Goal: Task Accomplishment & Management: Use online tool/utility

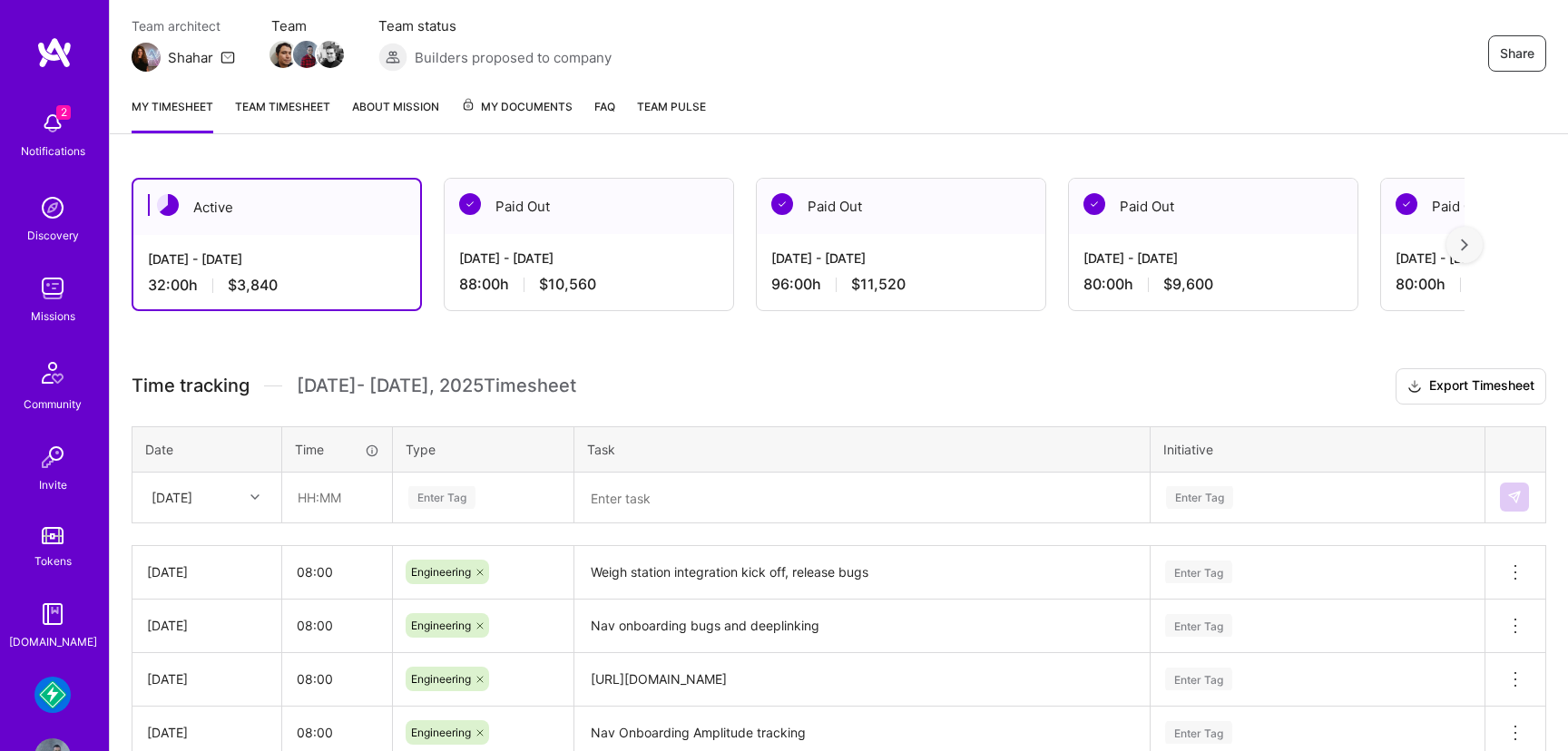
scroll to position [288, 0]
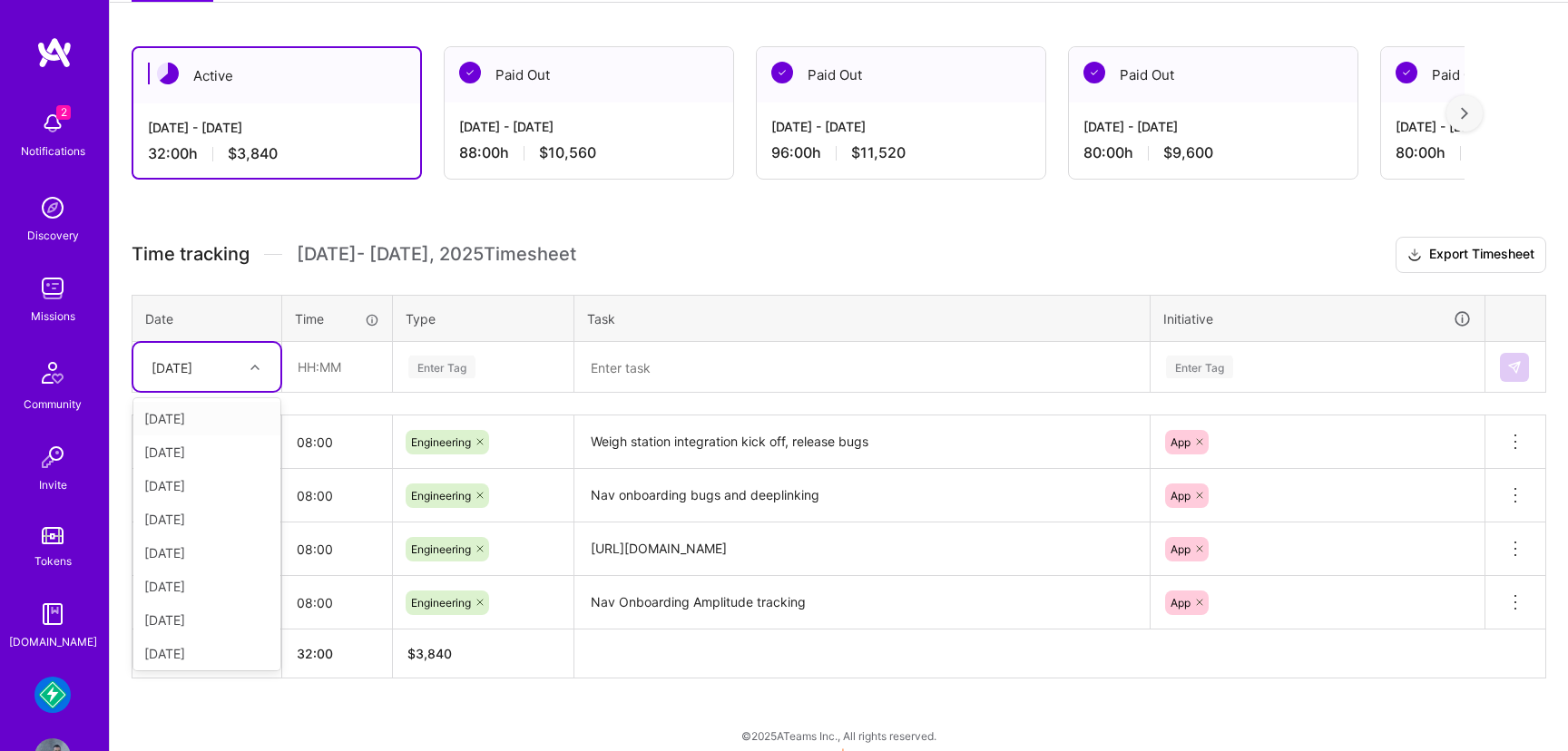
click at [252, 369] on icon at bounding box center [254, 367] width 9 height 9
click at [201, 617] on div "Fri, Aug 22" at bounding box center [207, 620] width 147 height 34
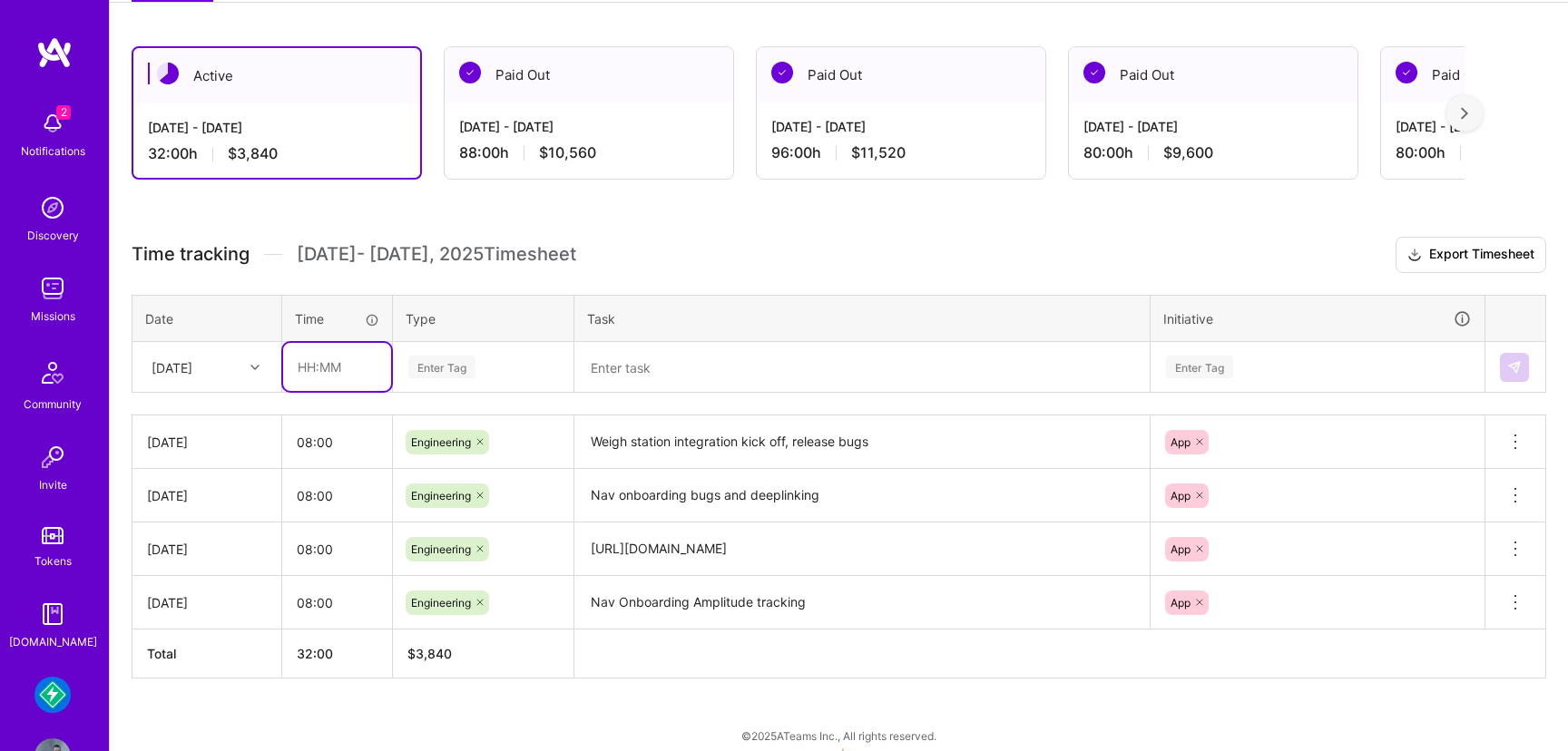
click at [331, 364] on input "text" at bounding box center [336, 367] width 108 height 48
type input "08:00"
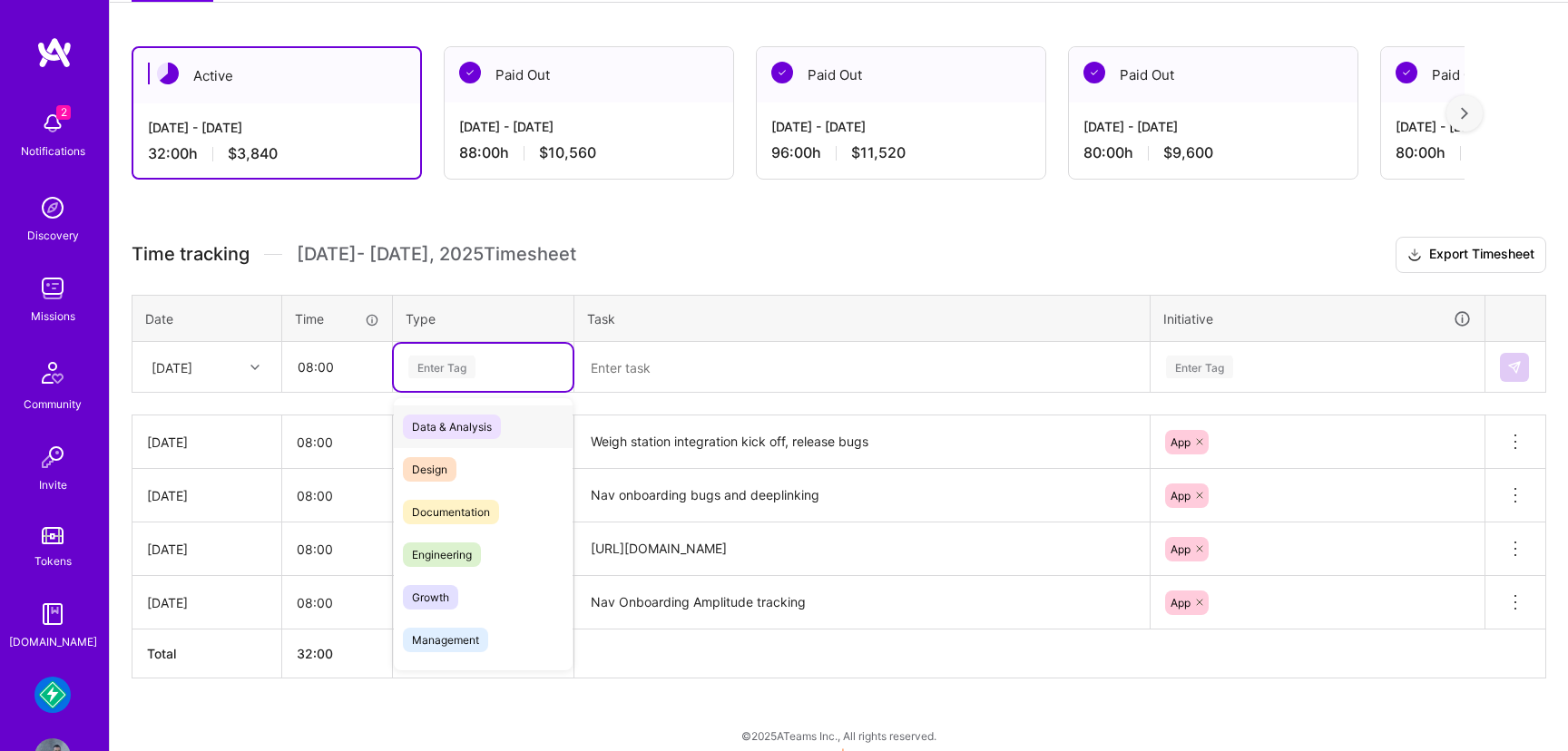
click at [477, 353] on div "Enter Tag" at bounding box center [483, 367] width 178 height 47
click at [436, 557] on span "Engineering" at bounding box center [442, 554] width 78 height 24
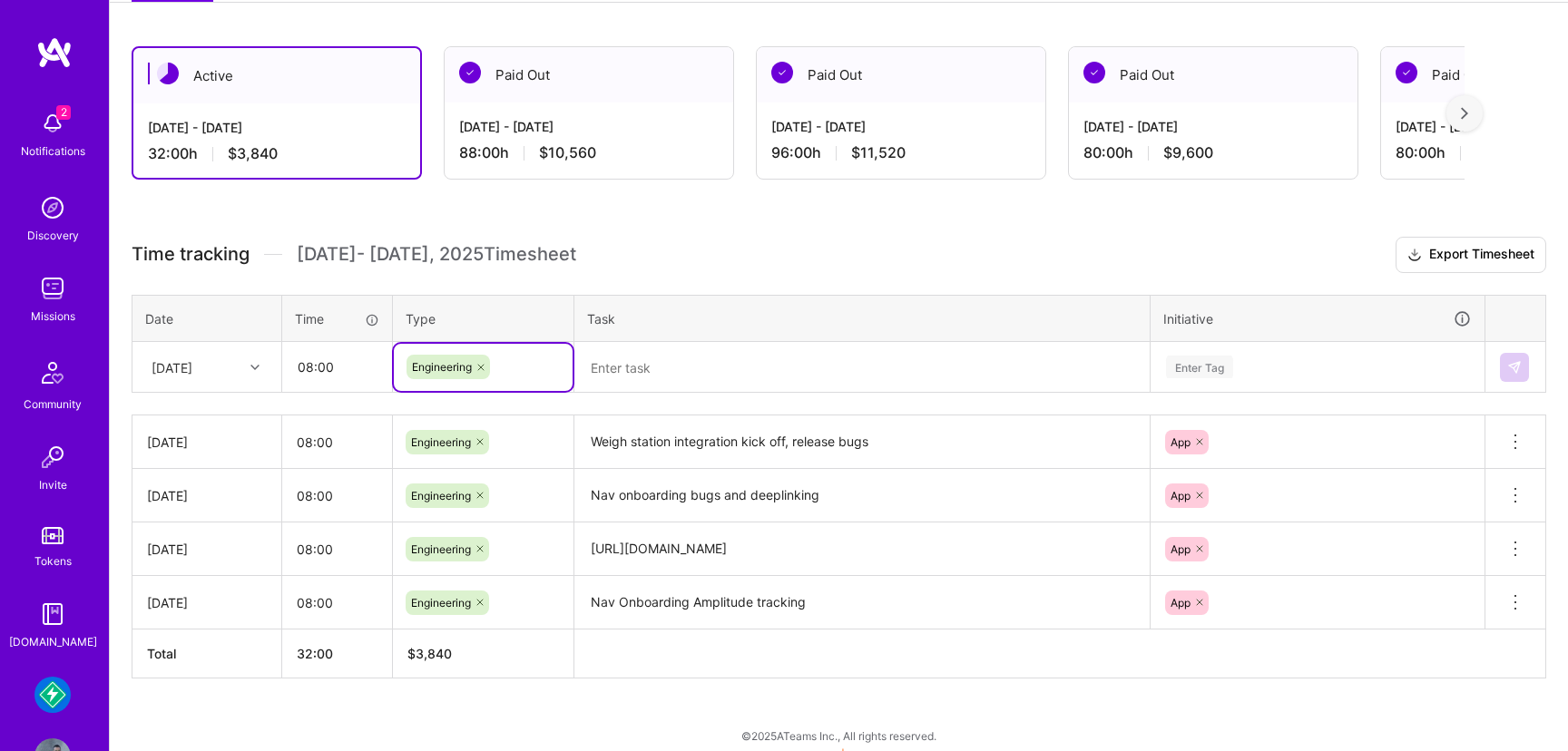
click at [648, 386] on textarea at bounding box center [862, 367] width 572 height 47
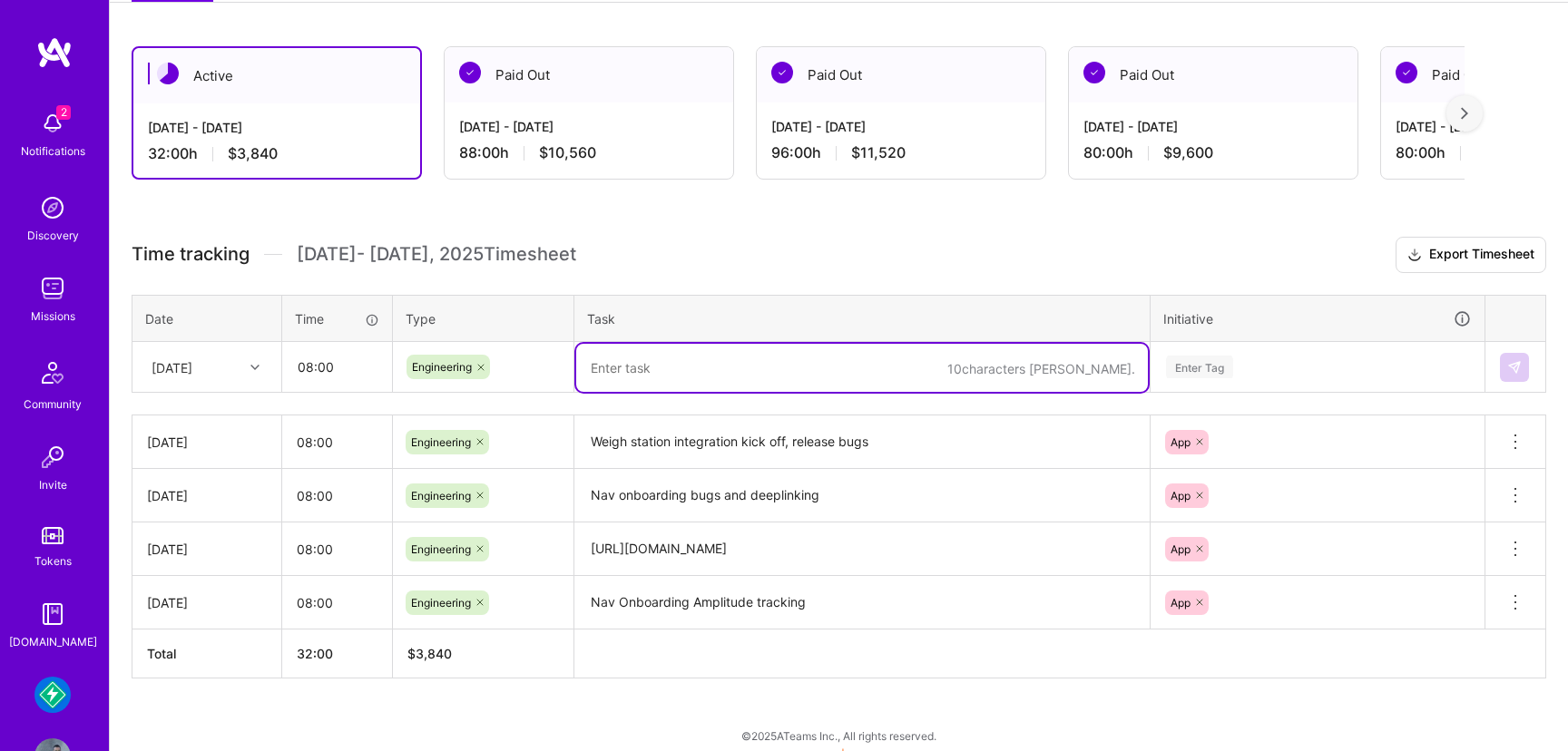
click at [857, 372] on textarea at bounding box center [862, 368] width 572 height 48
paste textarea "https://linear.app/mudflap/issue/DRX-1835/android-how-did-you-hear-about-us-onb…"
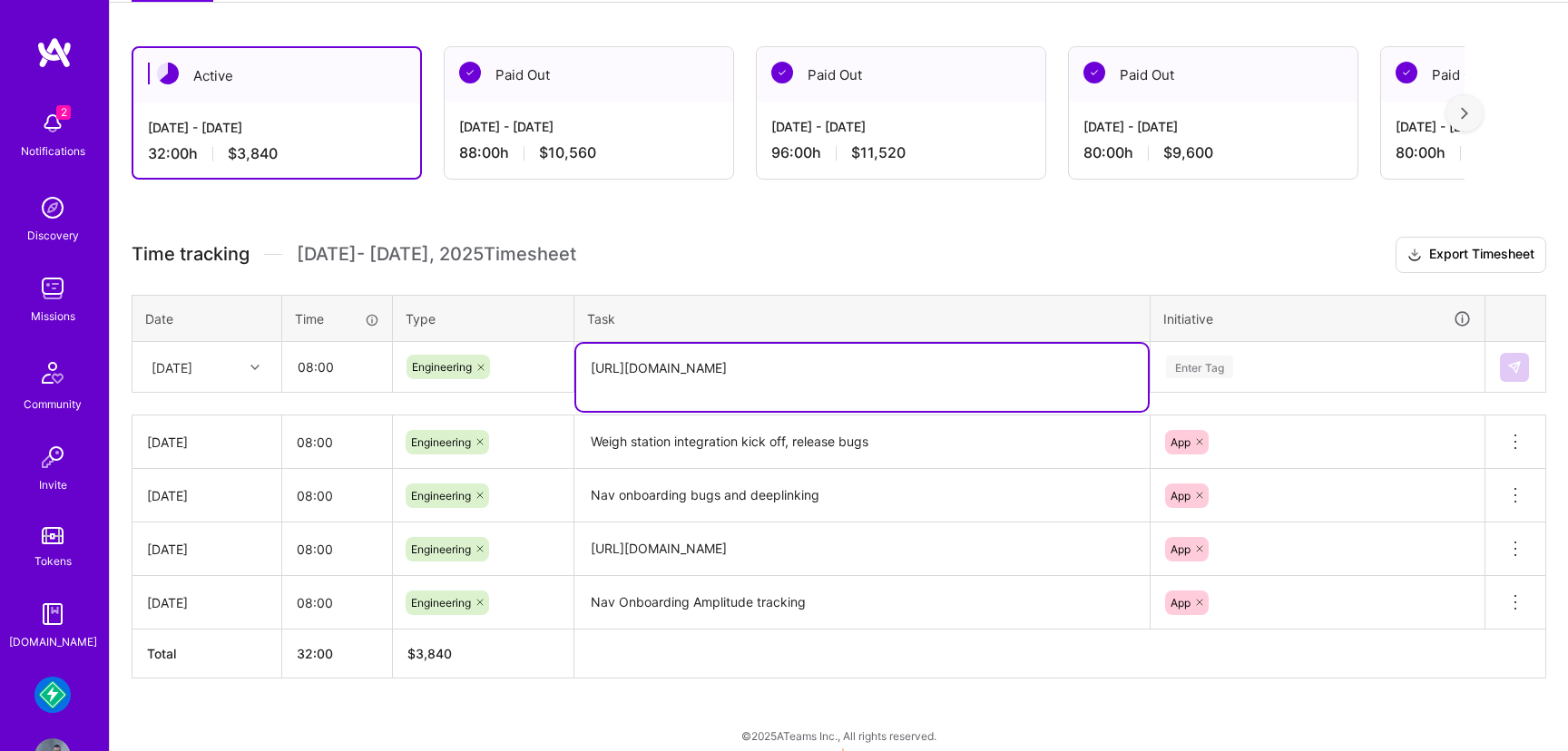
type textarea "https://linear.app/mudflap/issue/DRX-1835/android-how-did-you-hear-about-us-onb…"
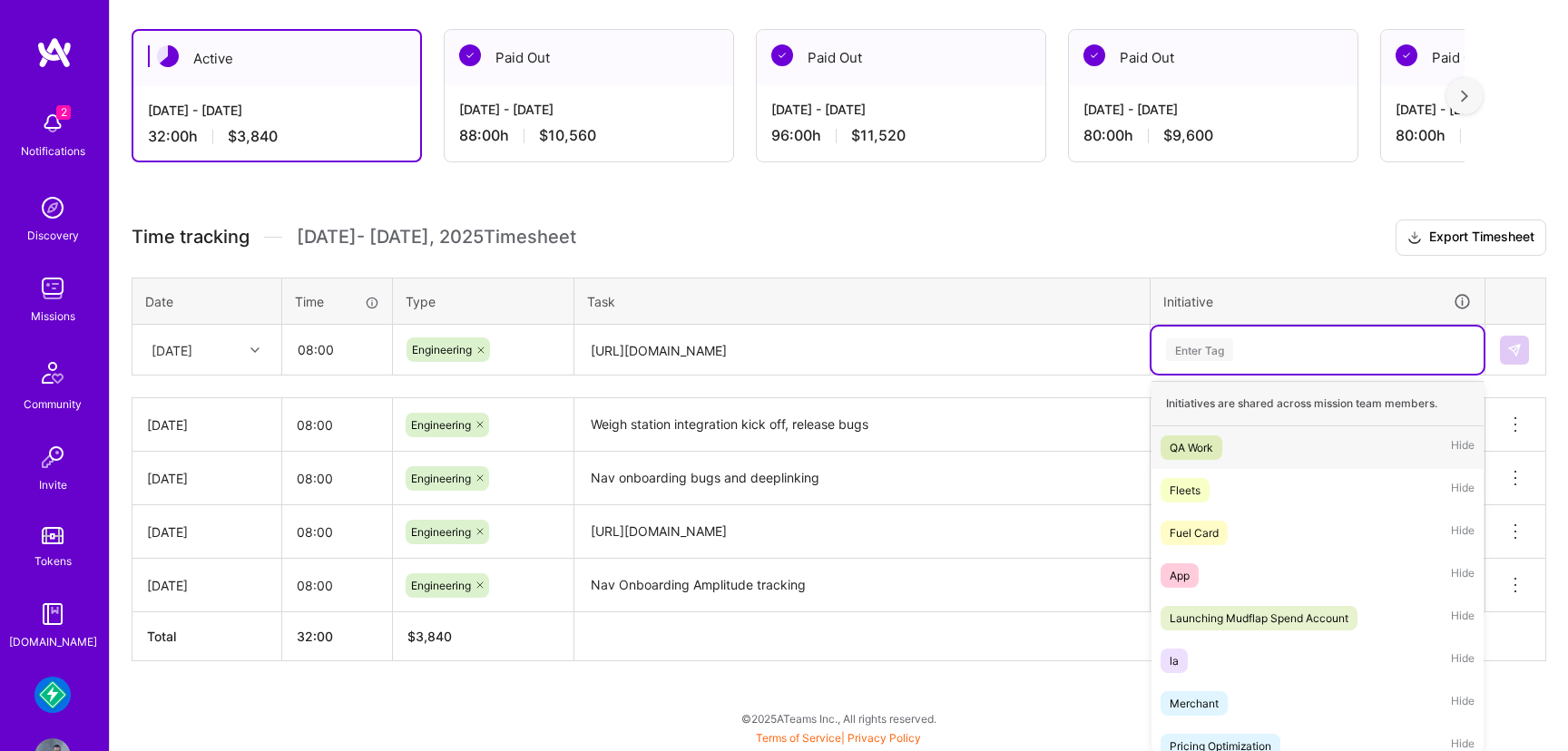
click at [1193, 368] on div "Enter Tag" at bounding box center [1317, 350] width 332 height 47
click at [1180, 565] on div "App" at bounding box center [1179, 575] width 20 height 19
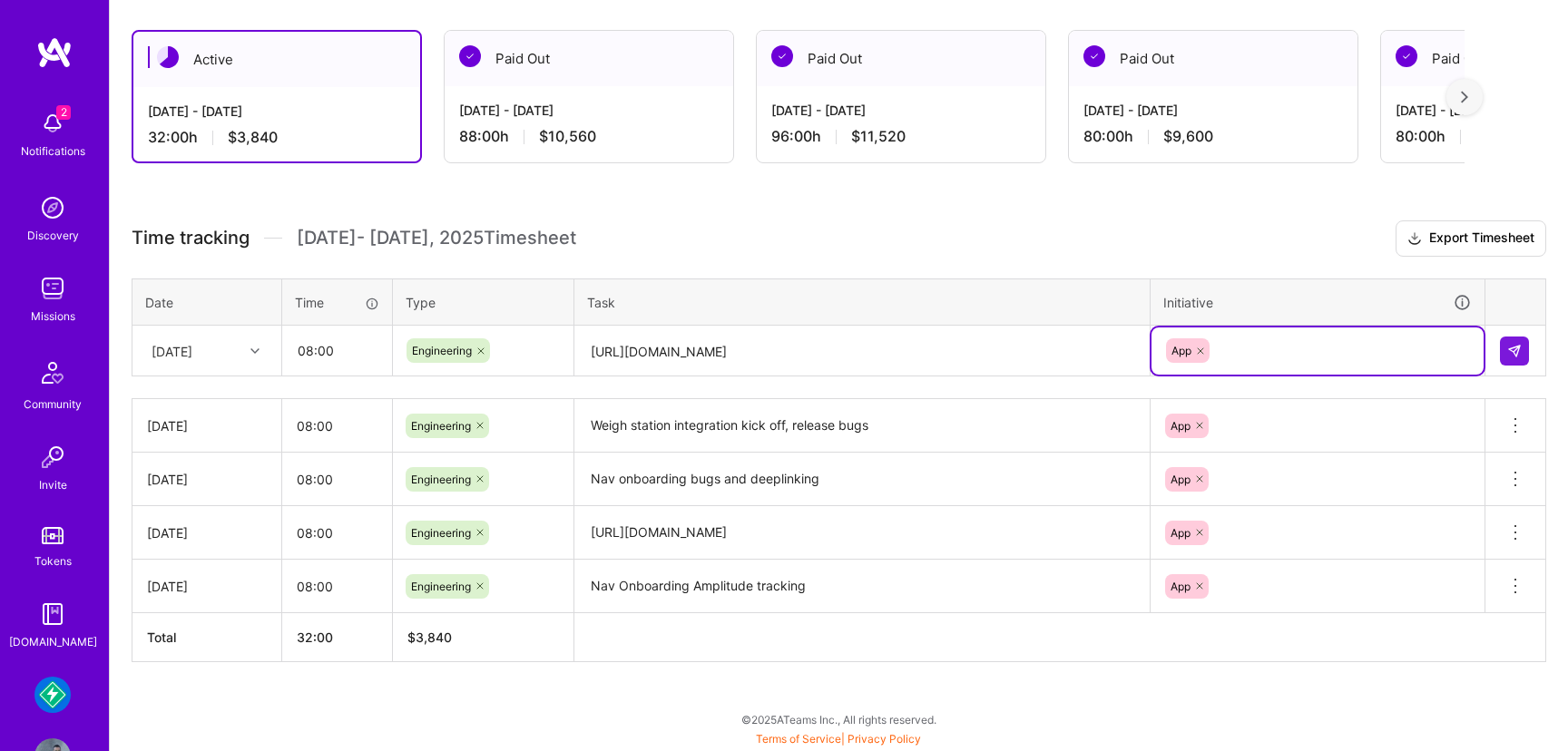
scroll to position [303, 0]
click at [1521, 347] on button at bounding box center [1515, 352] width 29 height 29
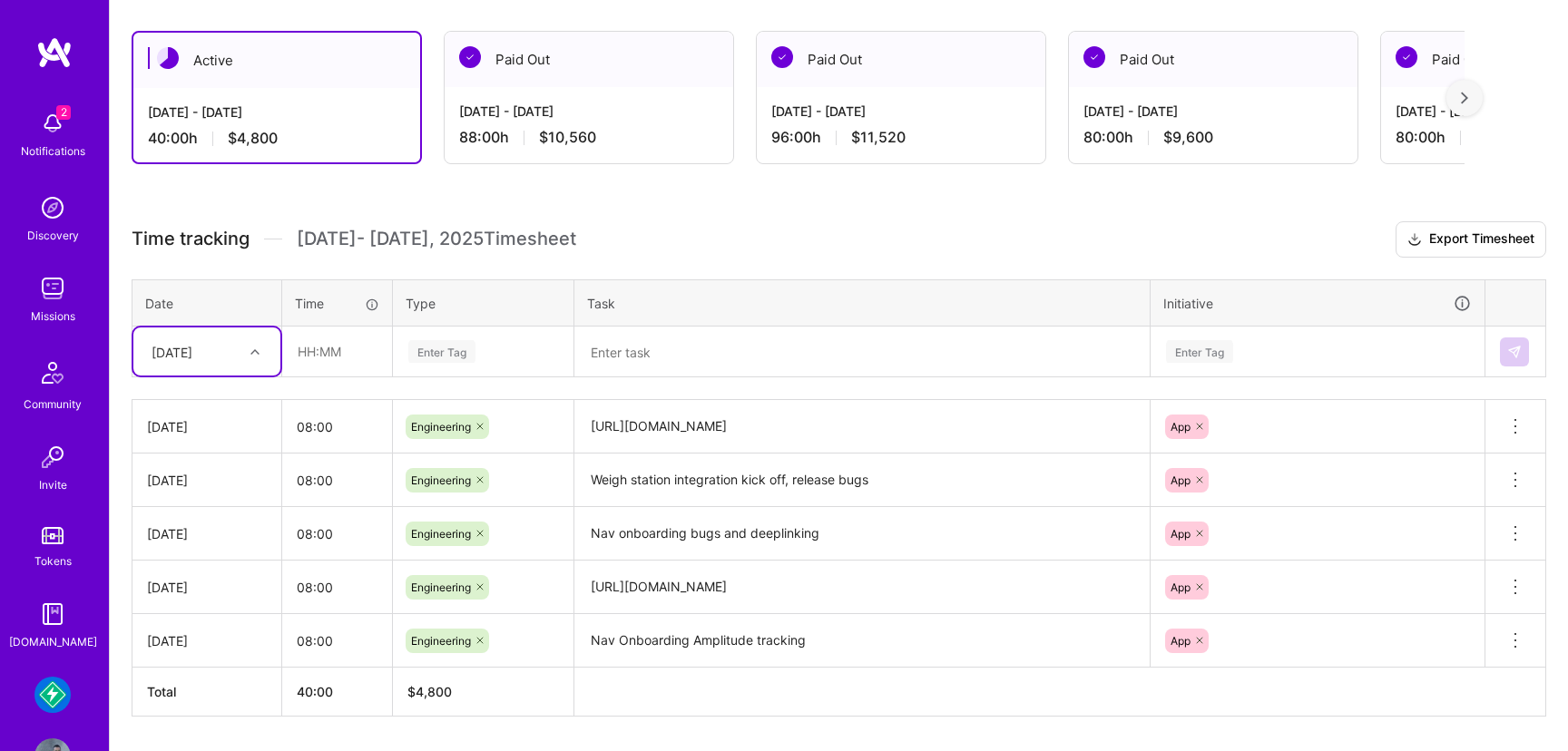
click at [250, 350] on icon at bounding box center [254, 352] width 9 height 9
click at [208, 578] on div "Mon, Aug 25" at bounding box center [207, 580] width 147 height 34
click at [325, 360] on input "text" at bounding box center [336, 352] width 108 height 48
type input "08:00"
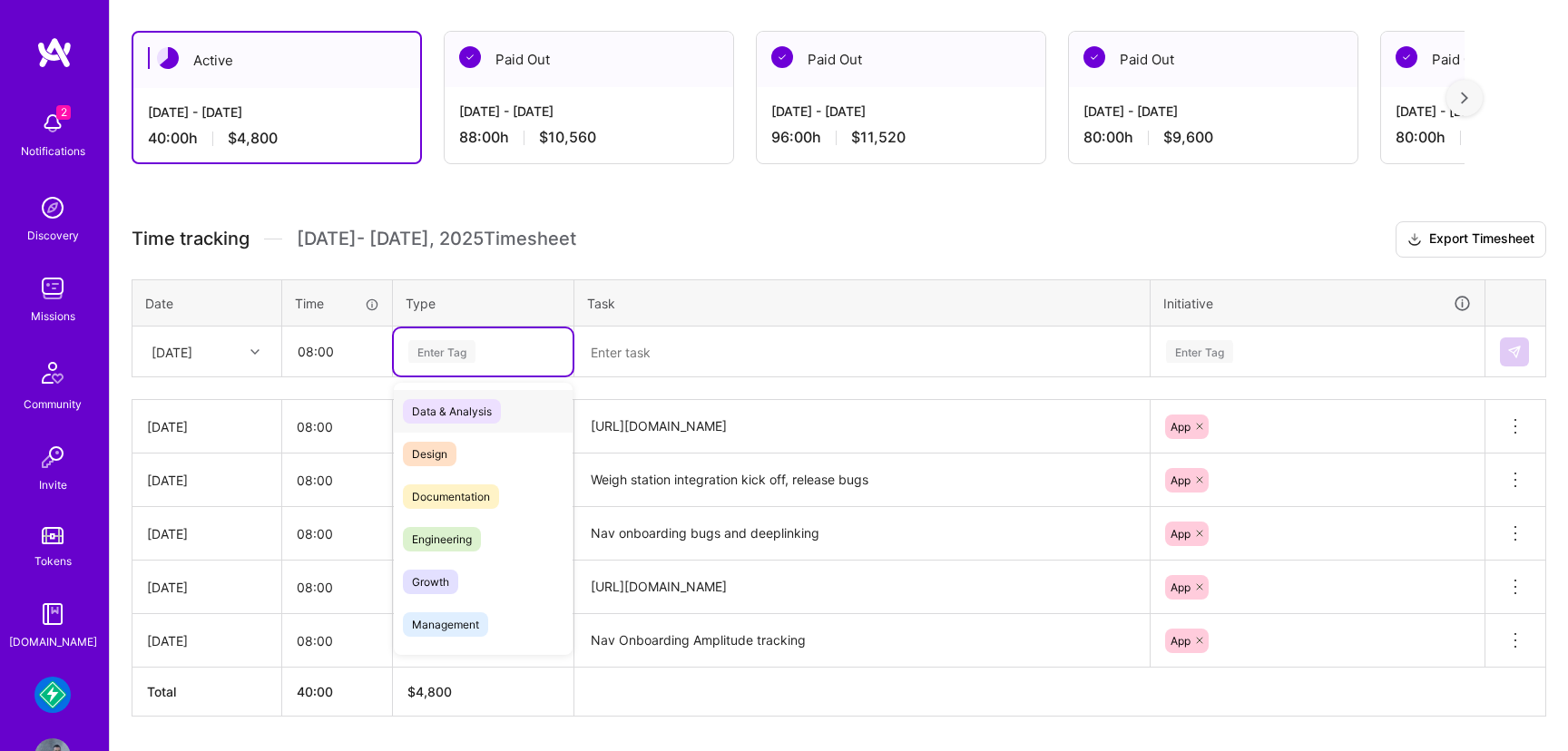
click at [445, 345] on div "Enter Tag" at bounding box center [441, 351] width 67 height 28
click at [439, 544] on span "Engineering" at bounding box center [442, 539] width 78 height 24
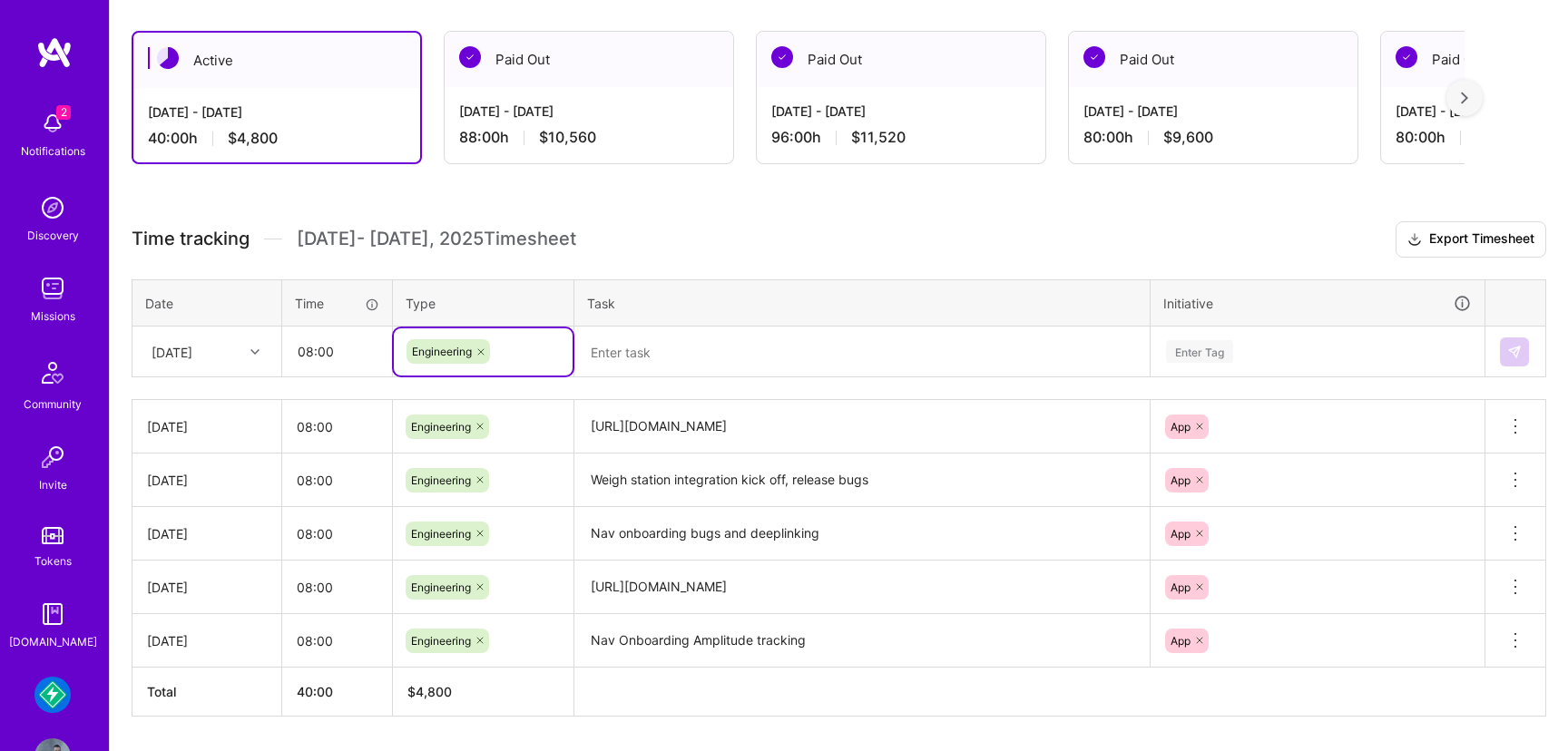
click at [619, 350] on textarea at bounding box center [862, 353] width 572 height 48
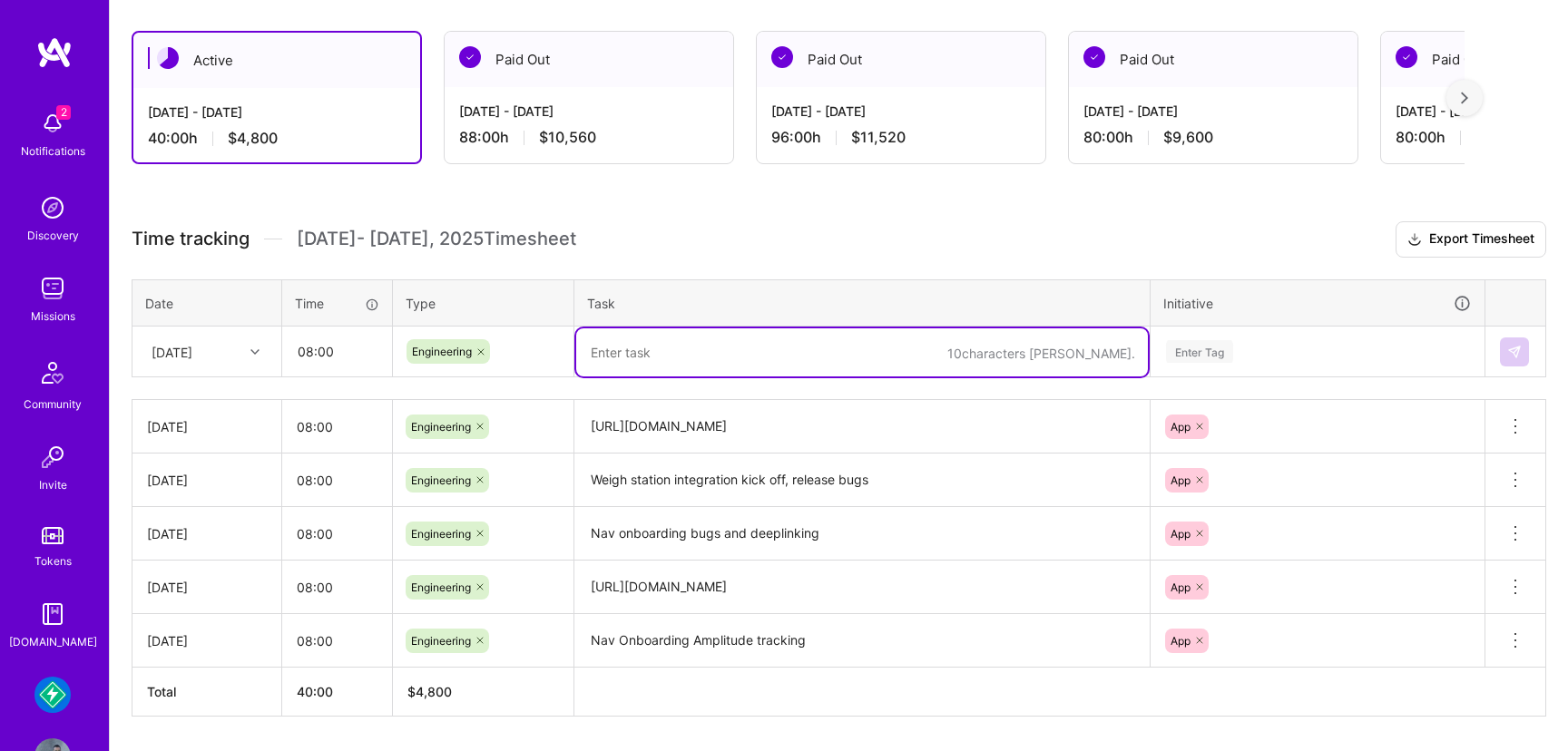
paste textarea "https://linear.app/mudflap/issue/DRX-1845/ios-experiment-directions-button-on-t…"
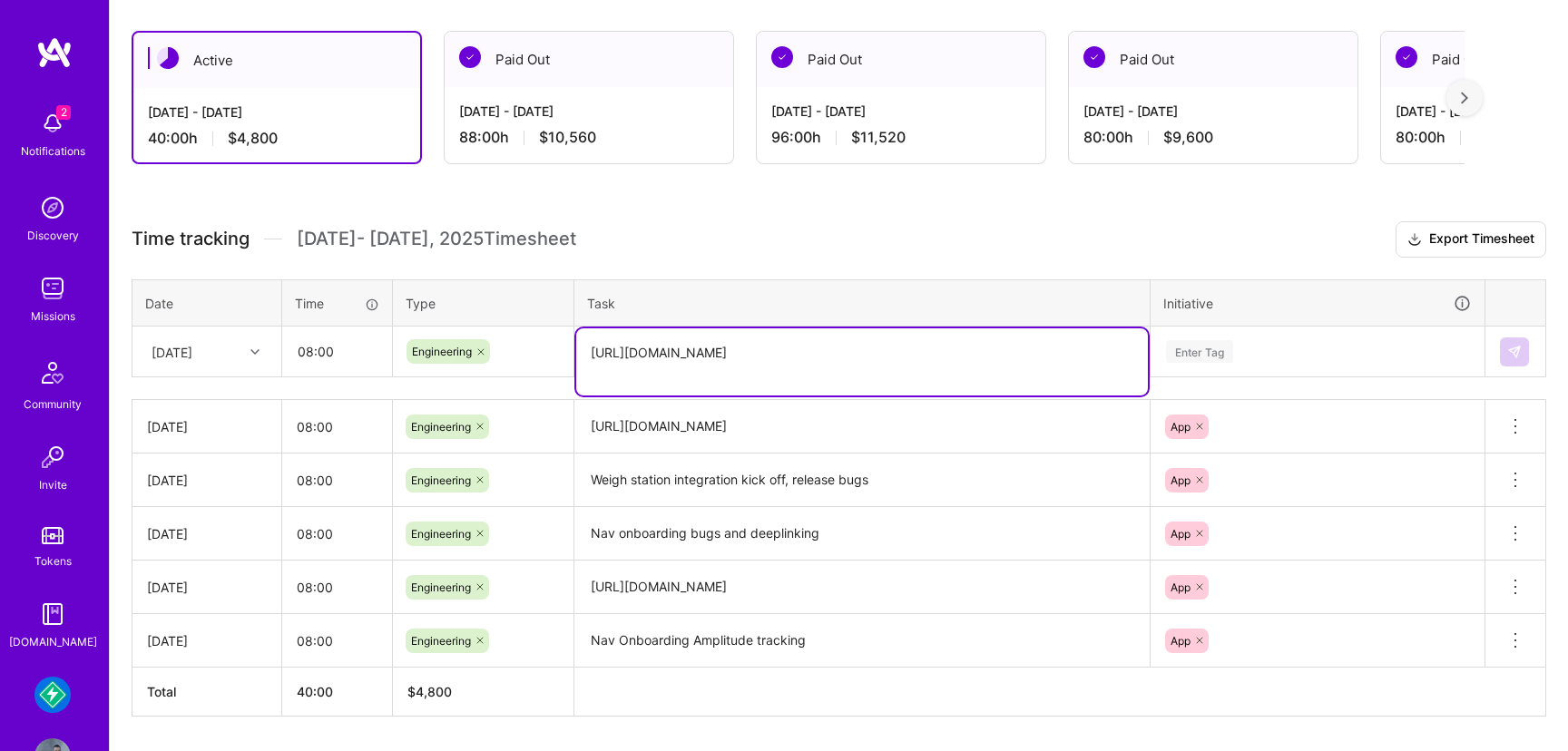
type textarea "https://linear.app/mudflap/issue/DRX-1845/ios-experiment-directions-button-on-t…"
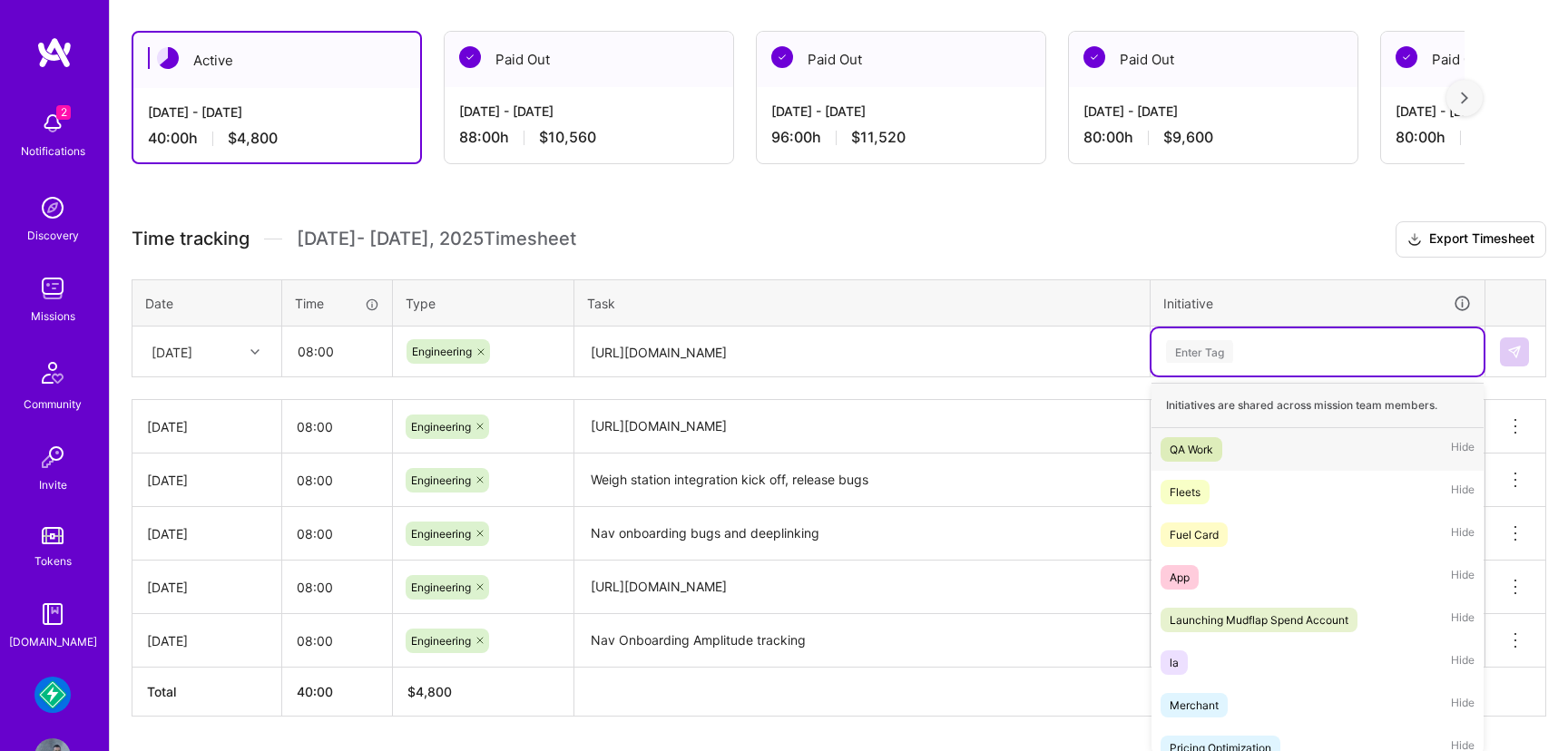
scroll to position [313, 0]
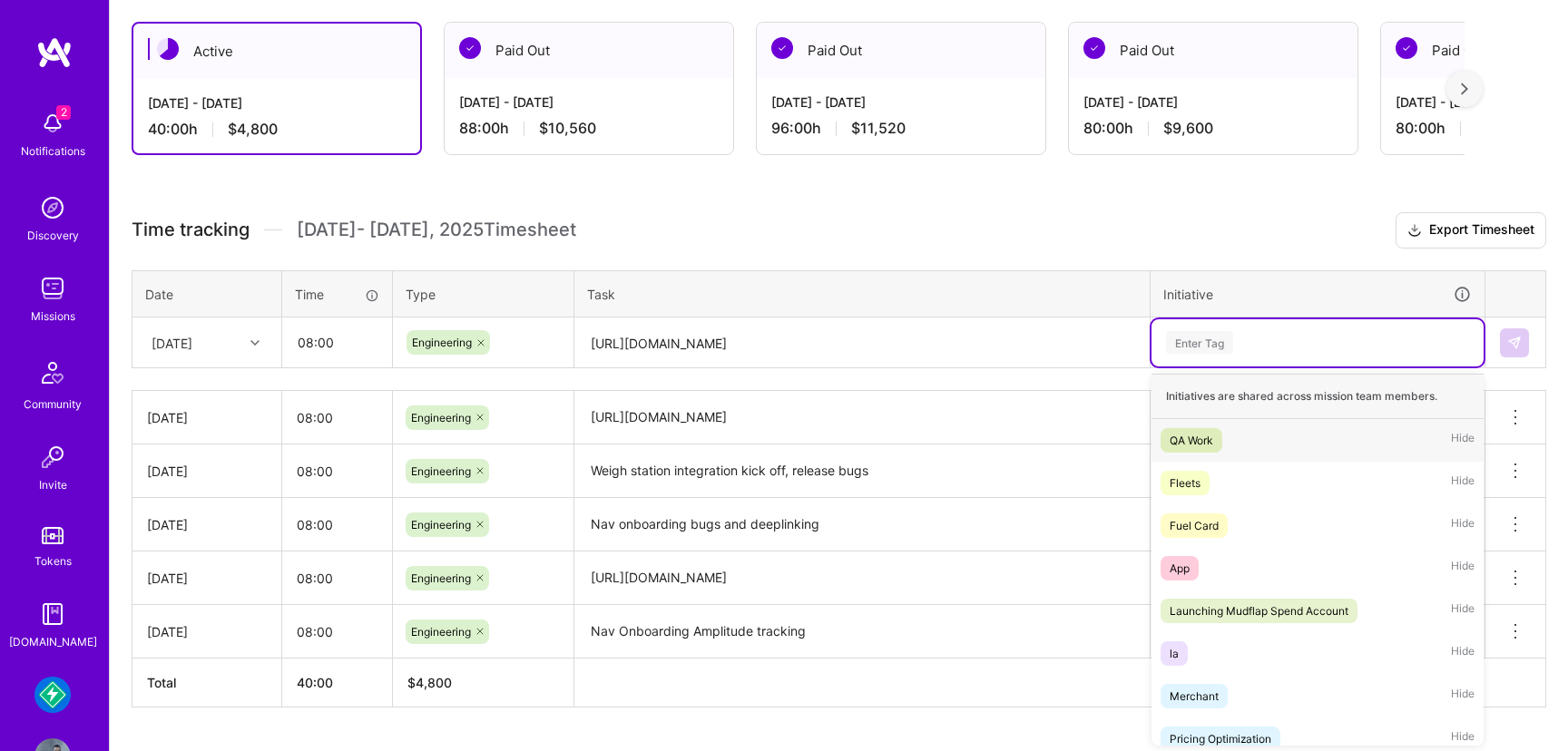
click at [1215, 341] on div "Enter Tag" at bounding box center [1199, 342] width 67 height 28
click at [1197, 564] on span "App" at bounding box center [1179, 567] width 38 height 24
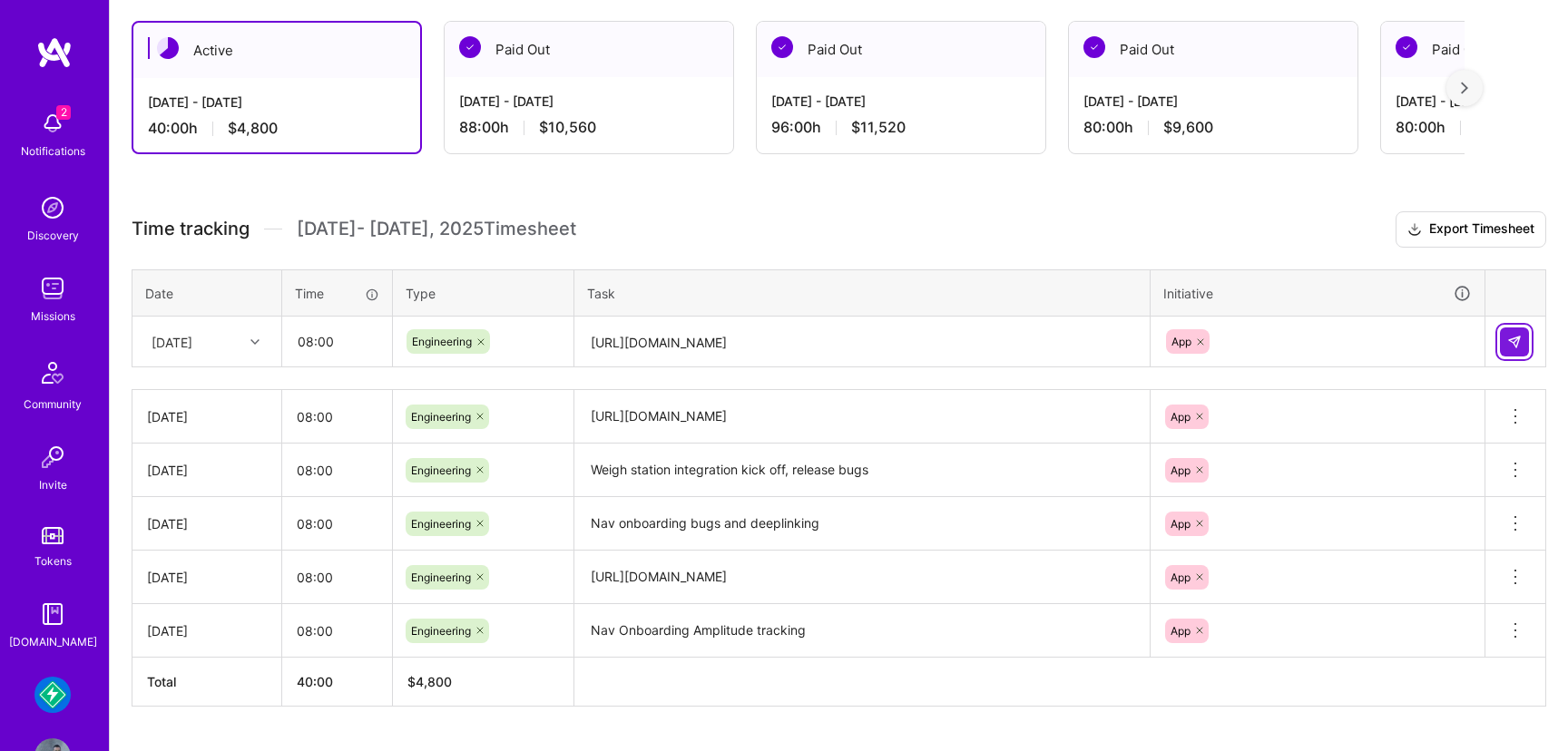
click at [1521, 335] on button at bounding box center [1515, 342] width 29 height 29
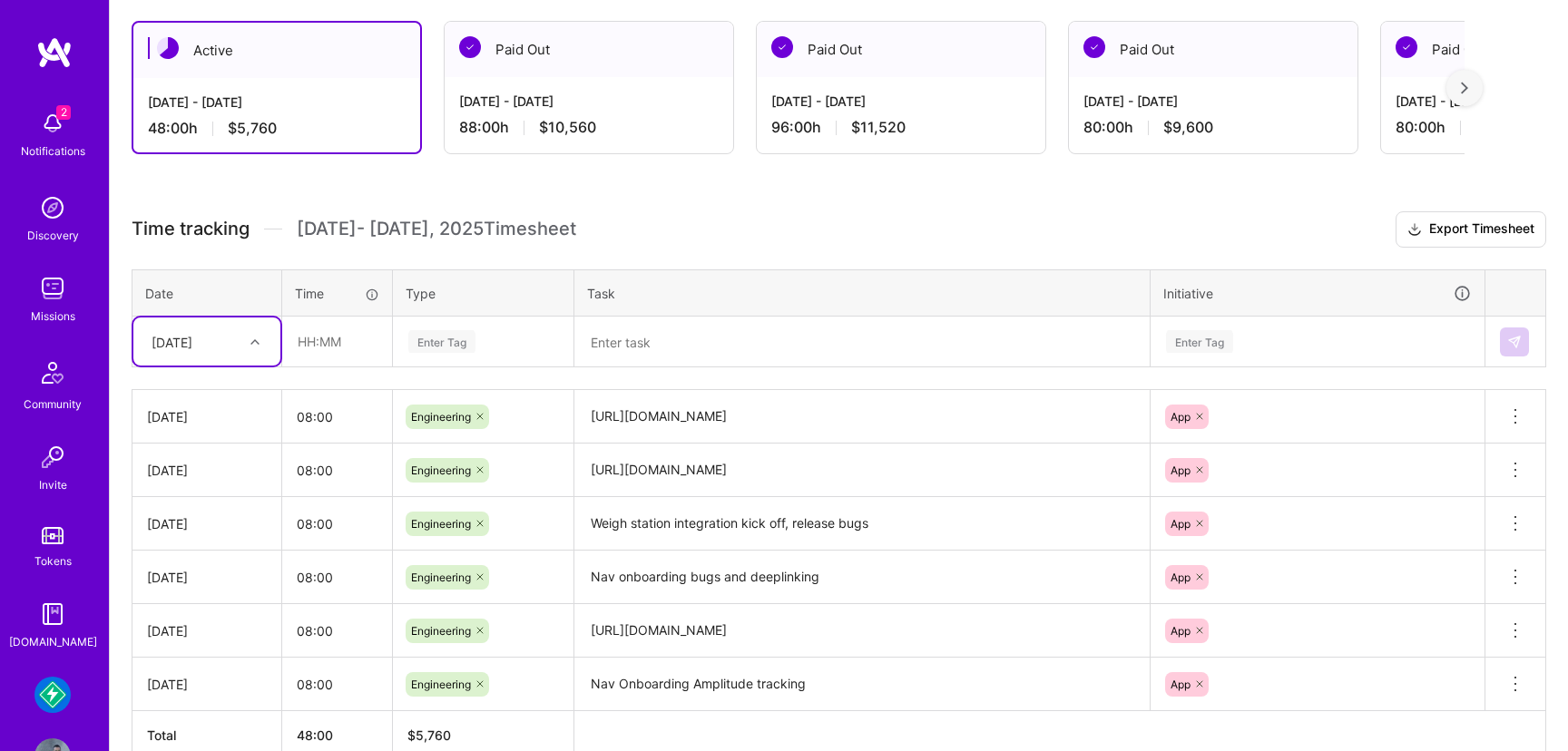
click at [260, 345] on div at bounding box center [257, 342] width 28 height 23
click at [197, 567] on div "Tue, Aug 26" at bounding box center [207, 562] width 147 height 34
click at [357, 336] on input "text" at bounding box center [336, 342] width 108 height 48
type input "08:00"
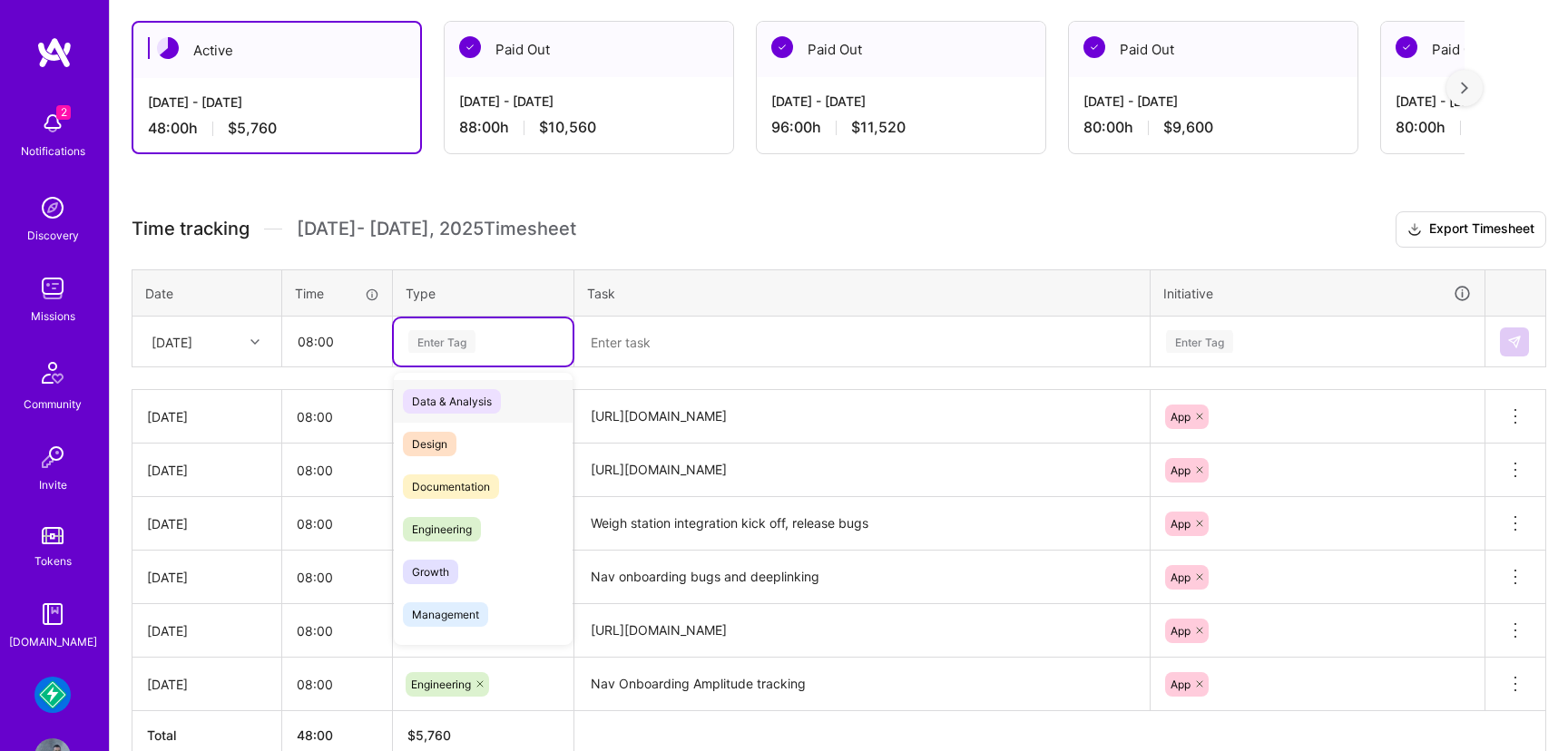
click at [455, 351] on div "Enter Tag" at bounding box center [441, 341] width 67 height 28
click at [441, 526] on span "Engineering" at bounding box center [442, 529] width 78 height 24
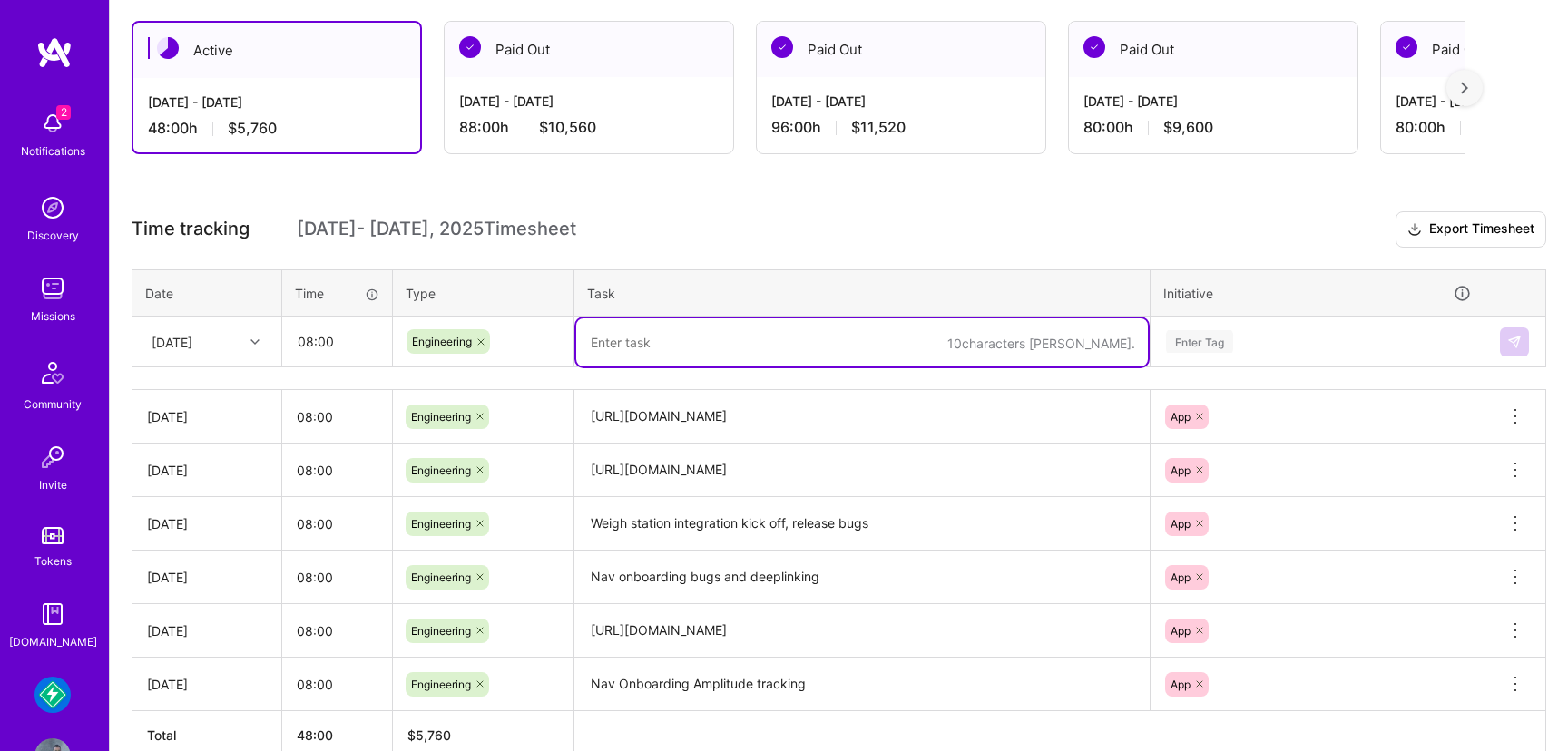
click at [648, 341] on textarea at bounding box center [862, 343] width 572 height 48
paste textarea "https://linear.app/mudflap/issue/DRX-1768/android-update-zendesk-sdk"
type textarea "https://linear.app/mudflap/issue/DRX-1768/android-update-zendesk-sdk"
click at [1207, 333] on div "Enter Tag" at bounding box center [1199, 341] width 67 height 28
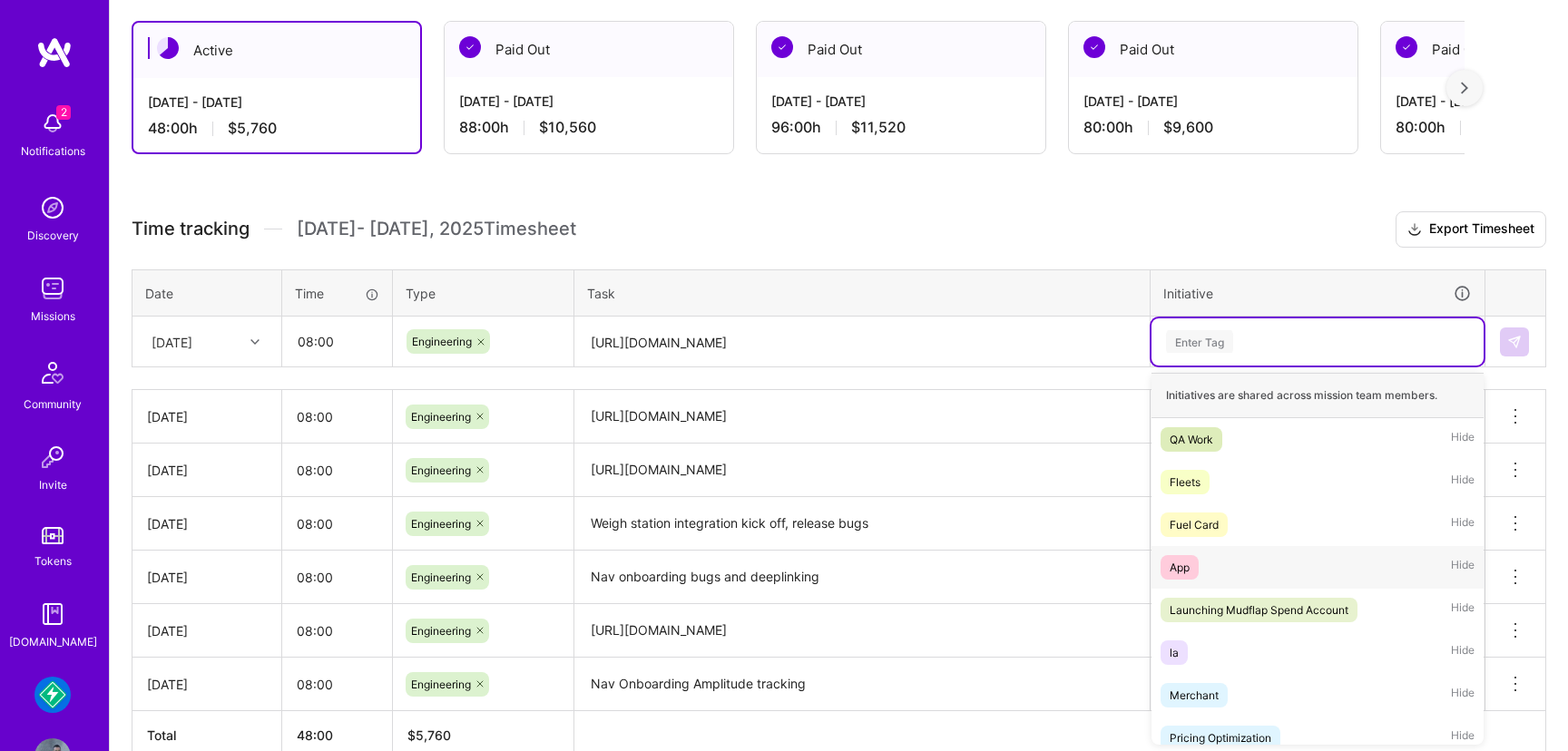
click at [1175, 563] on div "App" at bounding box center [1179, 568] width 20 height 19
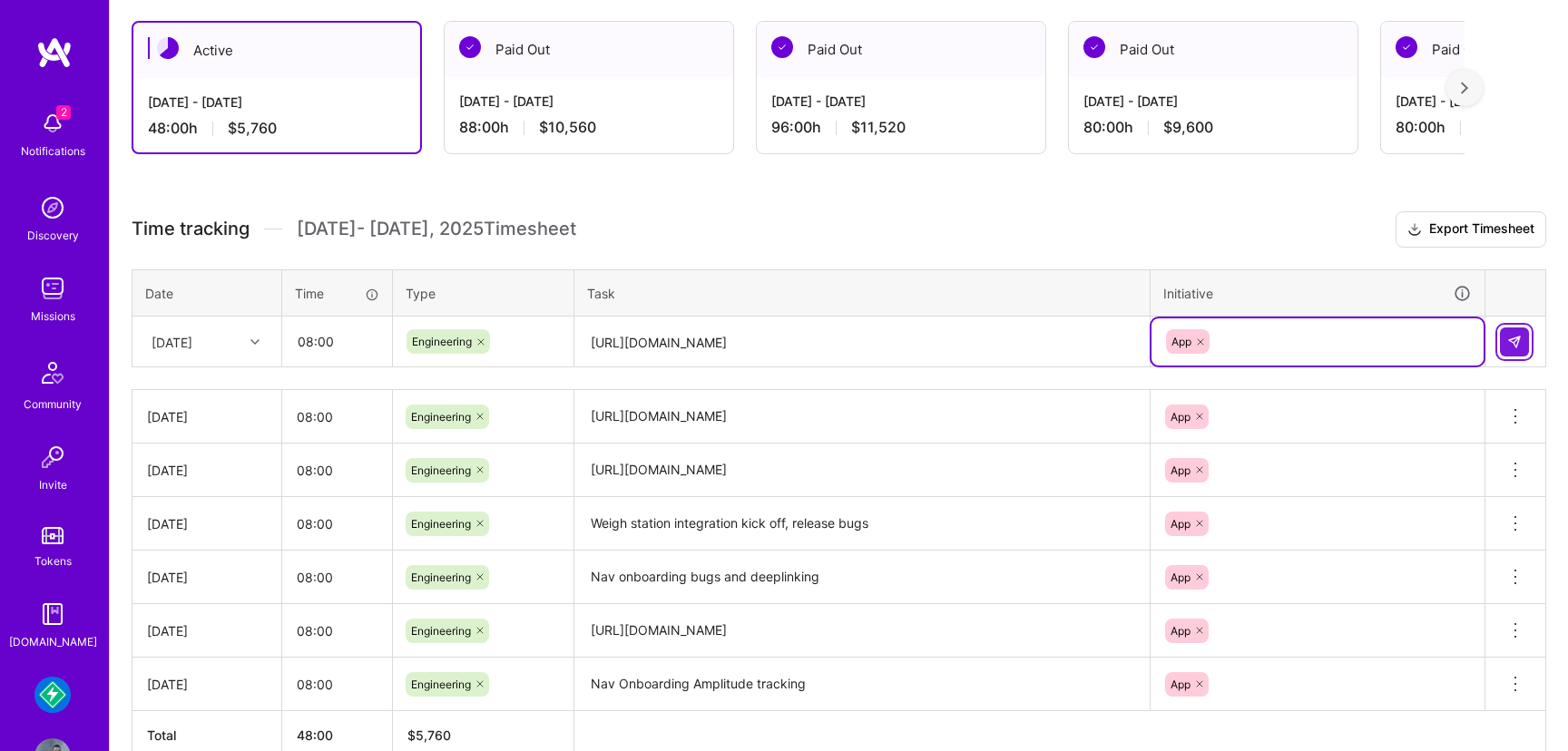
click at [1517, 338] on img at bounding box center [1514, 342] width 15 height 15
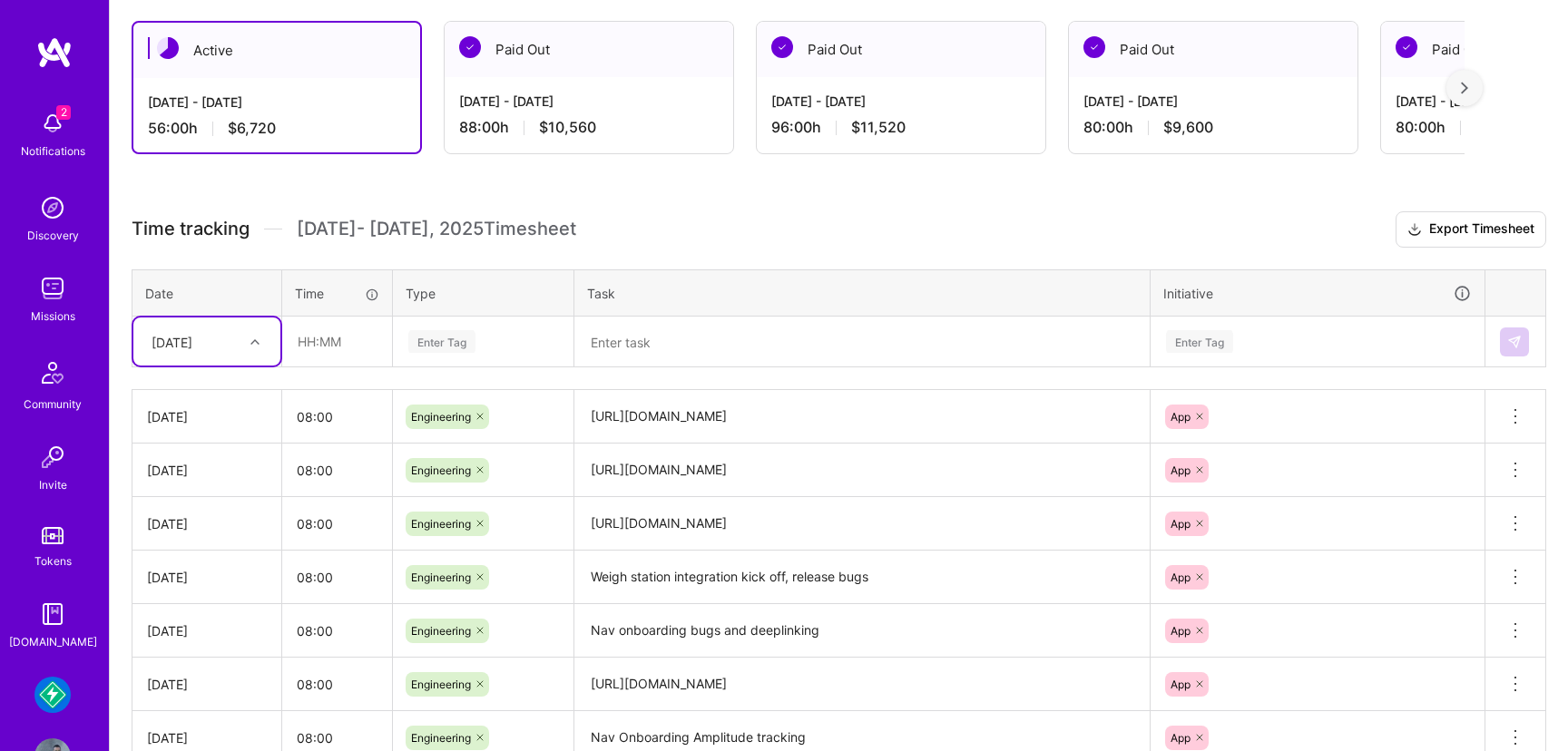
click at [250, 339] on icon at bounding box center [254, 341] width 9 height 9
click at [190, 588] on div "Wed, Aug 27" at bounding box center [207, 579] width 147 height 34
click at [337, 335] on input "text" at bounding box center [336, 342] width 108 height 48
type input "08:00"
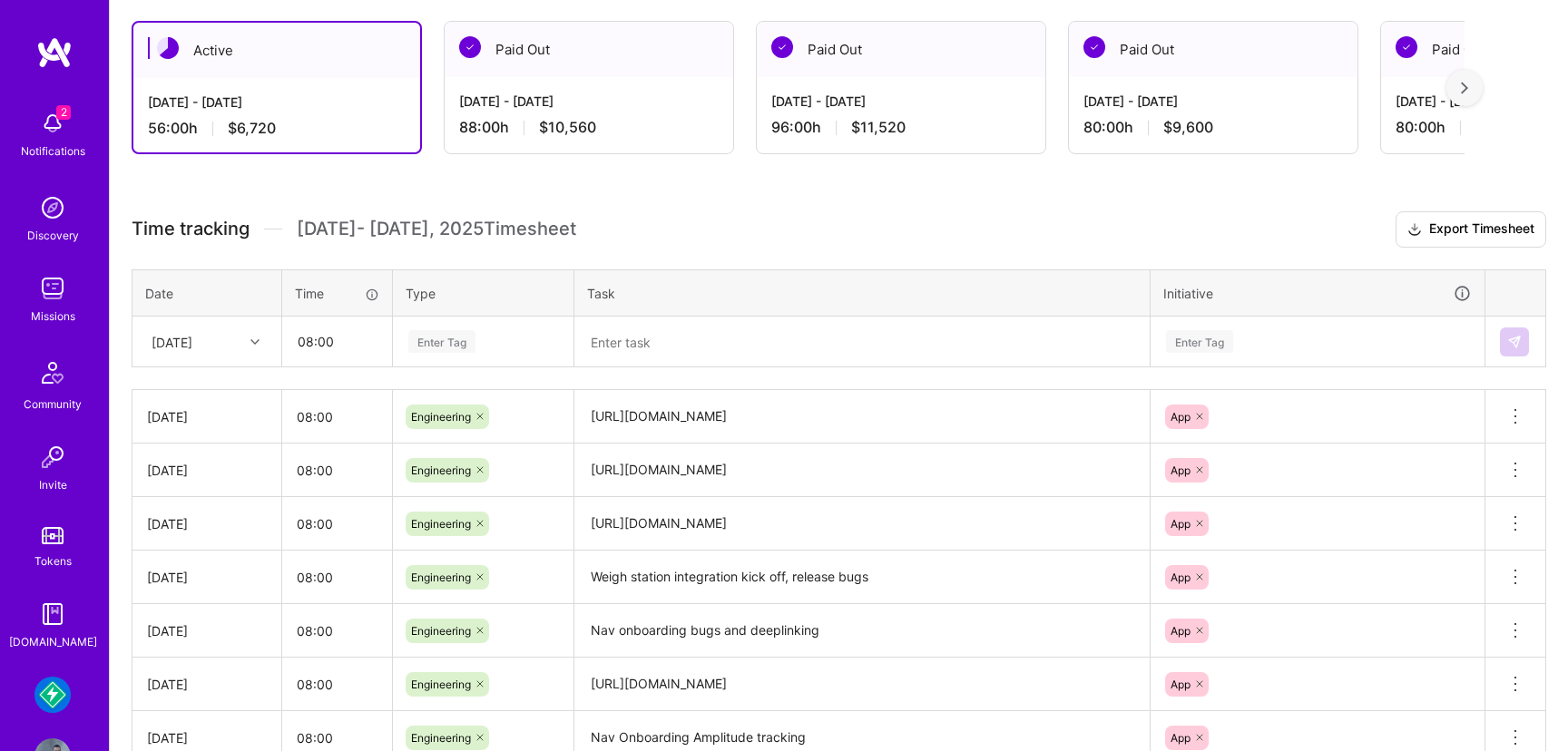
click at [466, 343] on div "Enter Tag" at bounding box center [441, 341] width 67 height 28
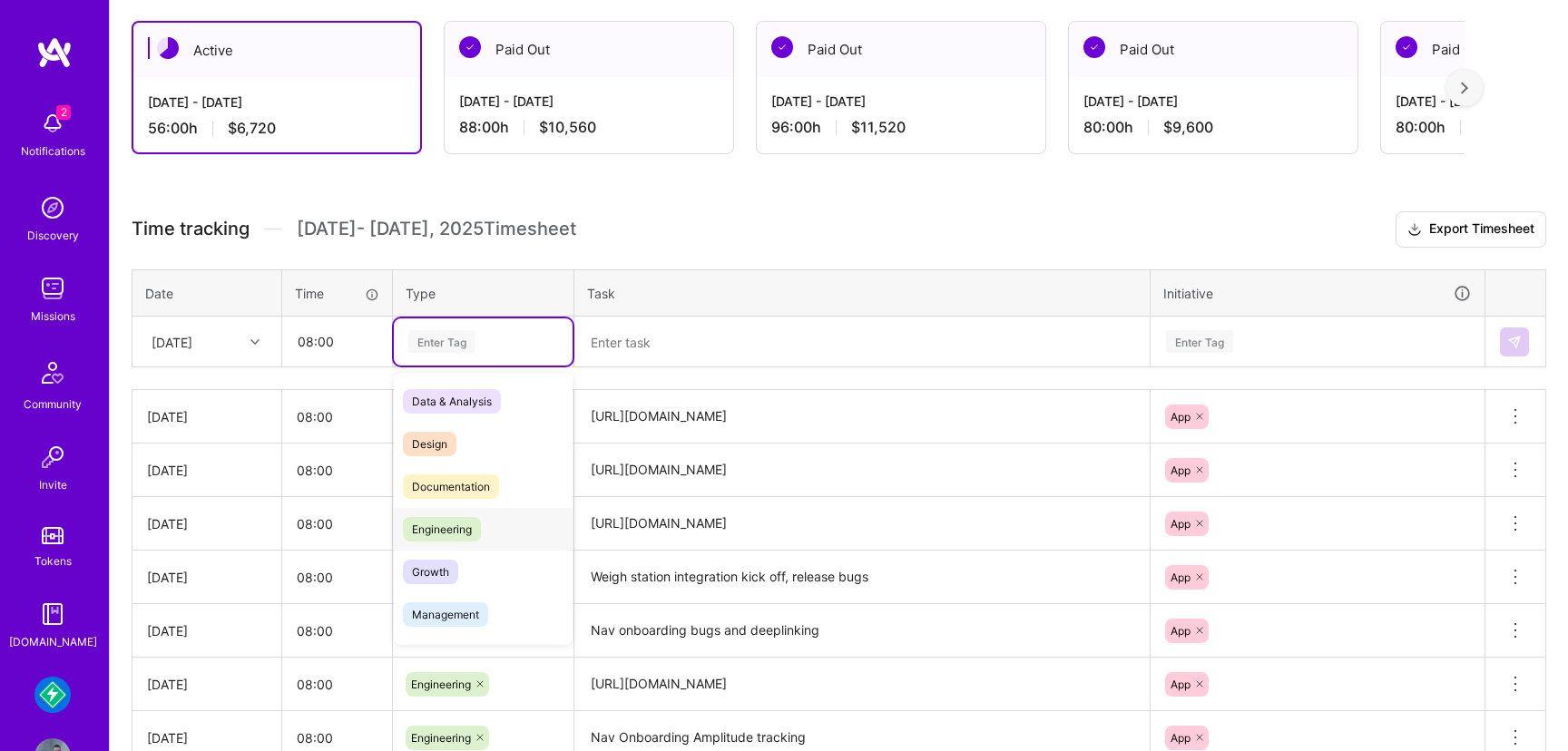
click at [455, 522] on span "Engineering" at bounding box center [442, 529] width 78 height 24
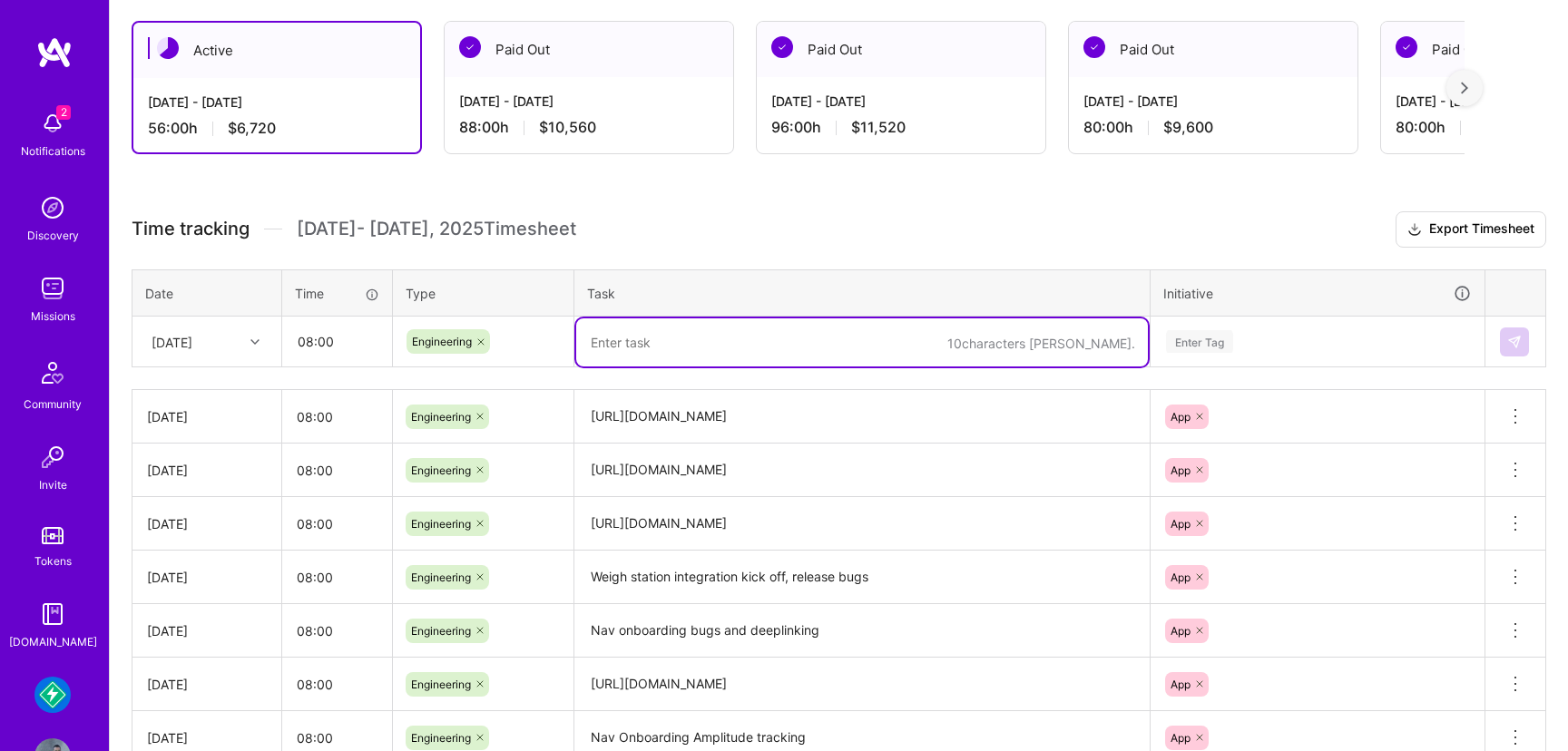
click at [654, 335] on textarea at bounding box center [862, 343] width 572 height 48
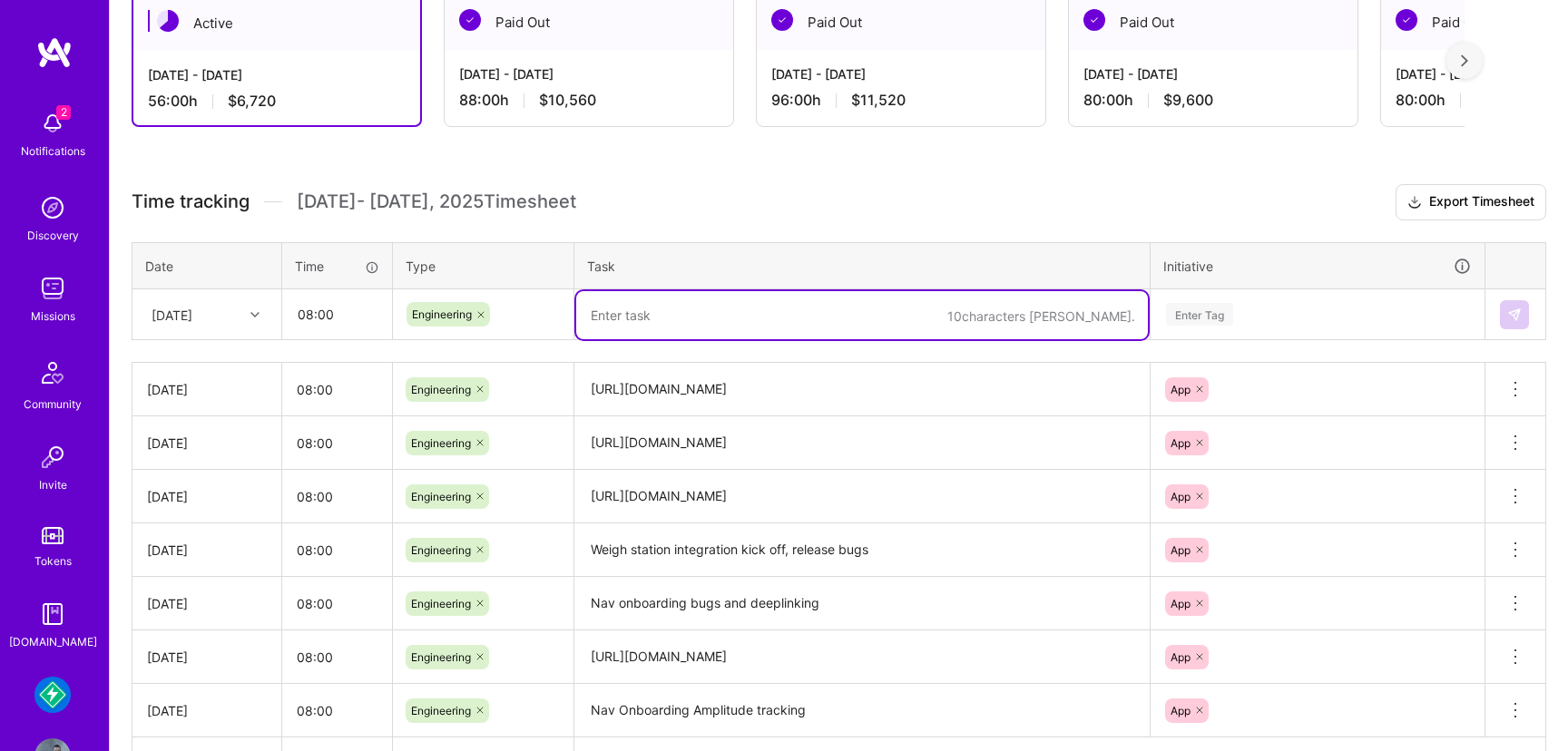
scroll to position [346, 0]
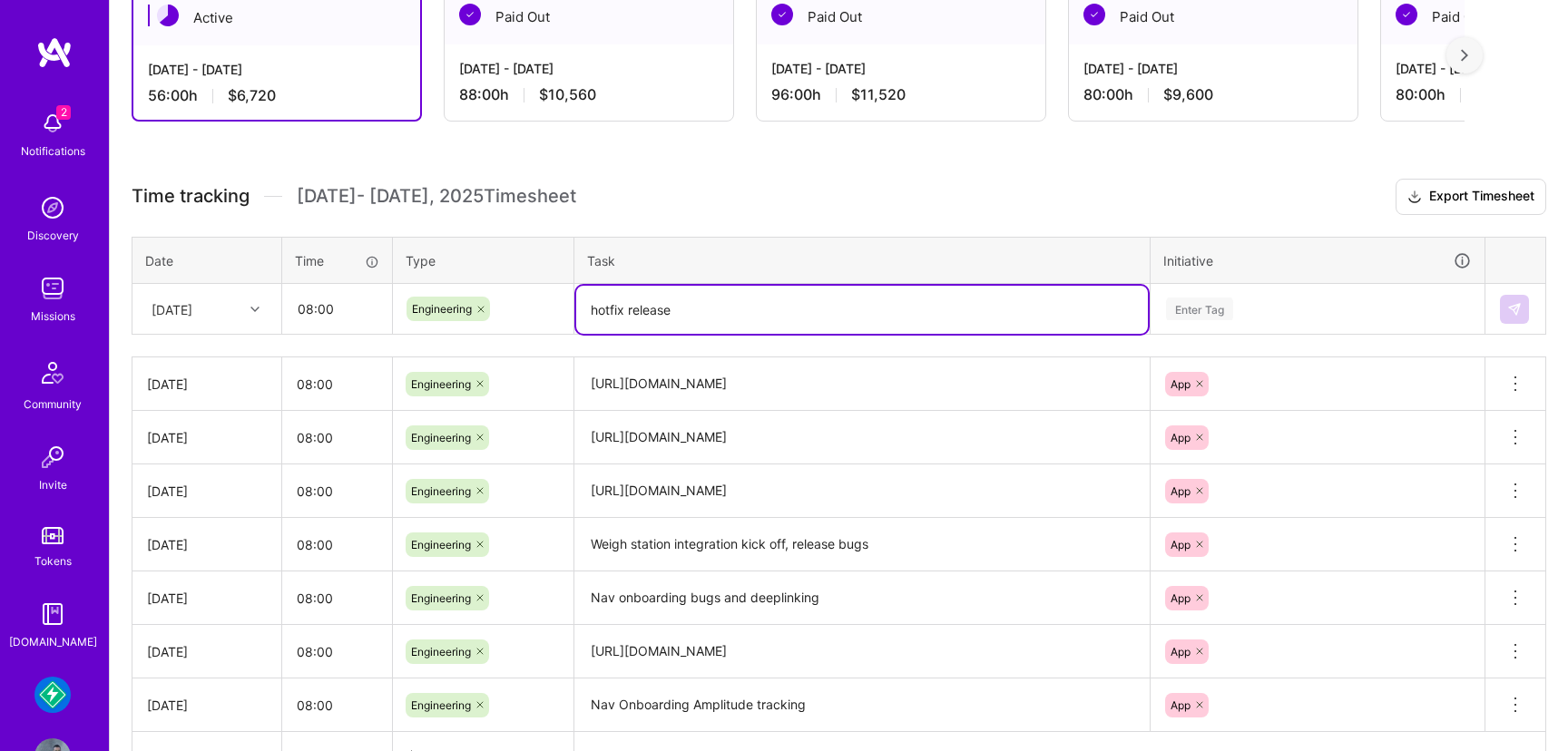
type textarea "hotfix release"
click at [1293, 304] on div "Enter Tag" at bounding box center [1317, 308] width 307 height 22
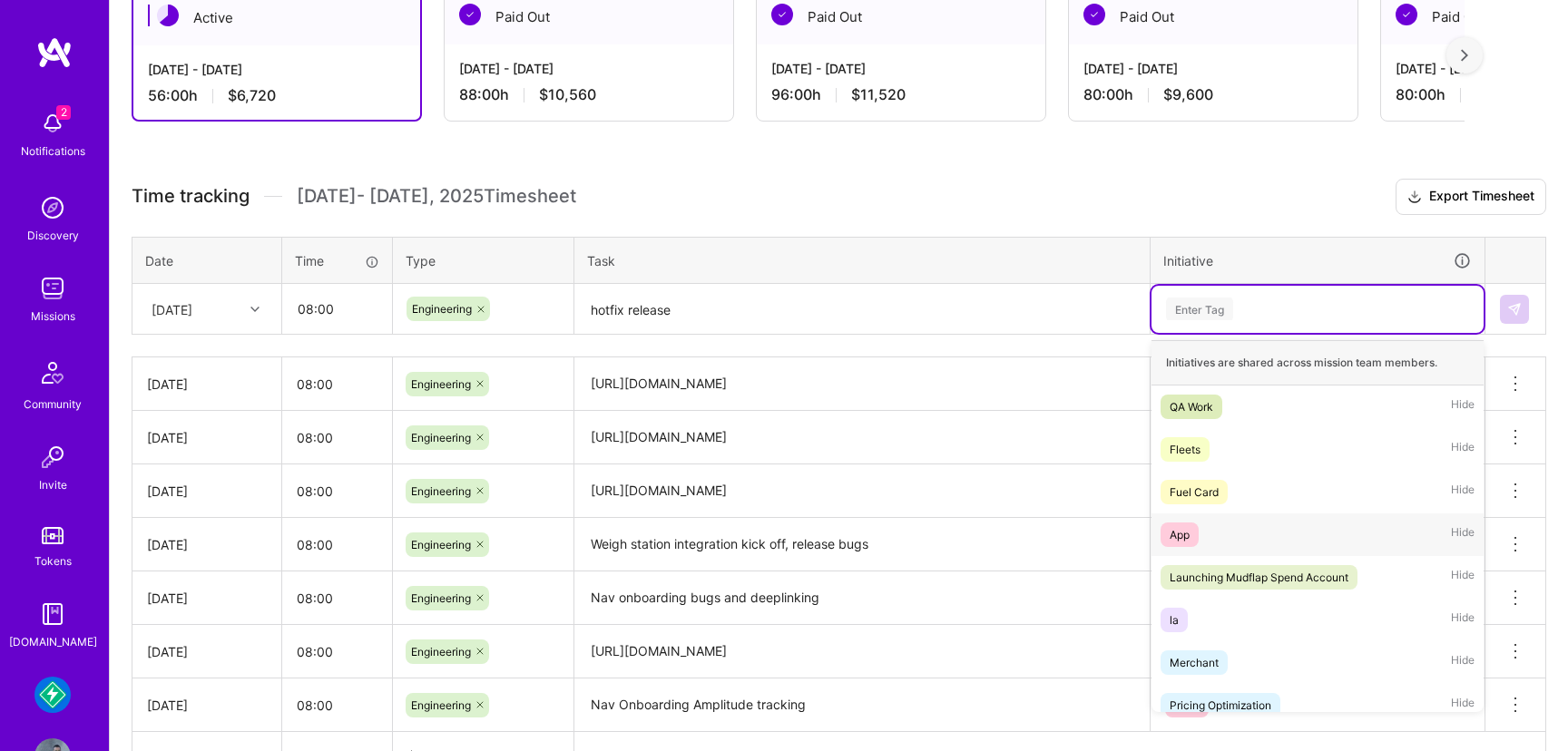
click at [1170, 536] on div "App" at bounding box center [1179, 535] width 20 height 19
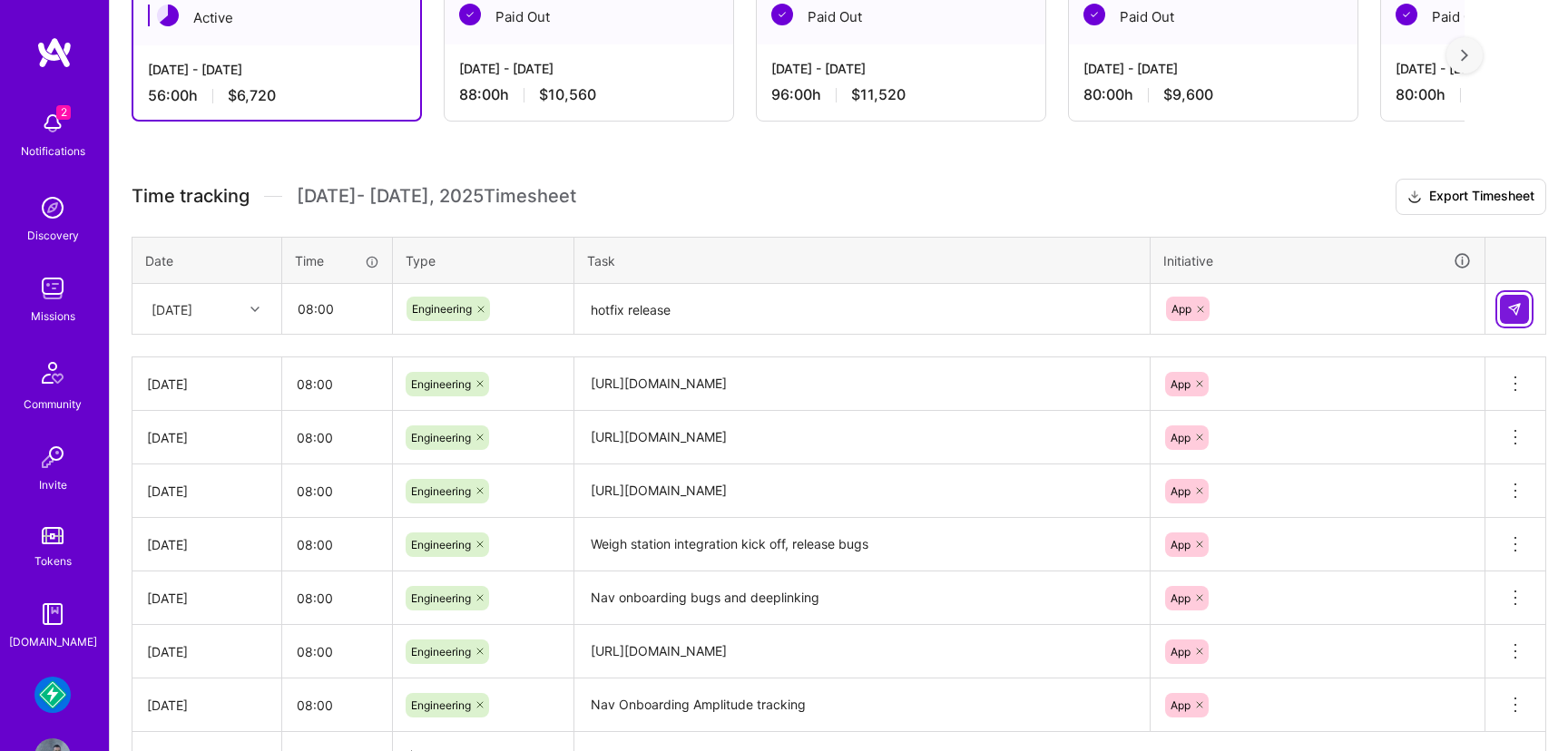
click at [1512, 304] on img at bounding box center [1514, 309] width 15 height 15
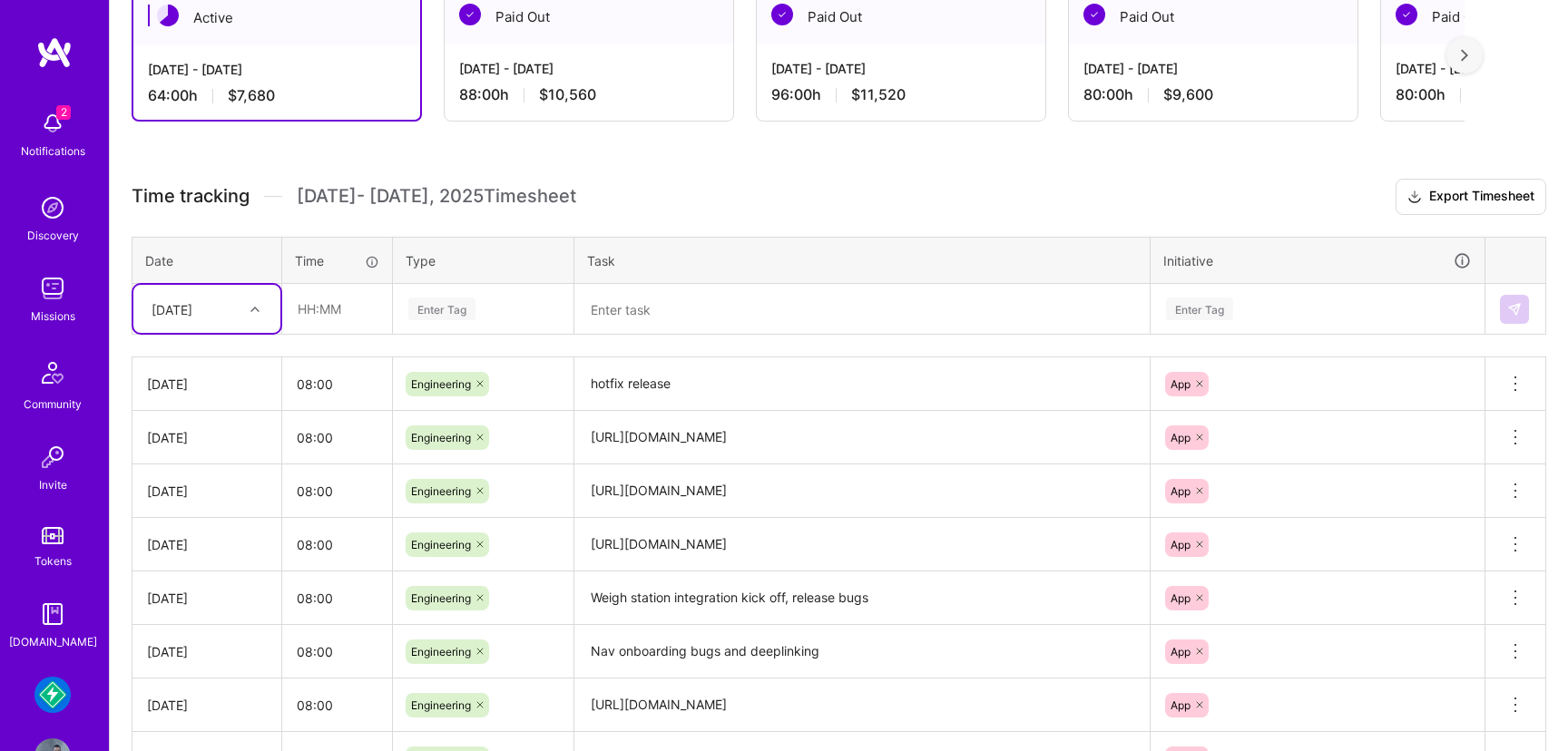
click at [255, 308] on icon at bounding box center [254, 309] width 9 height 9
click at [200, 589] on div "Thu, Aug 28" at bounding box center [207, 585] width 147 height 34
click at [351, 318] on input "text" at bounding box center [336, 309] width 108 height 48
type input "08:00"
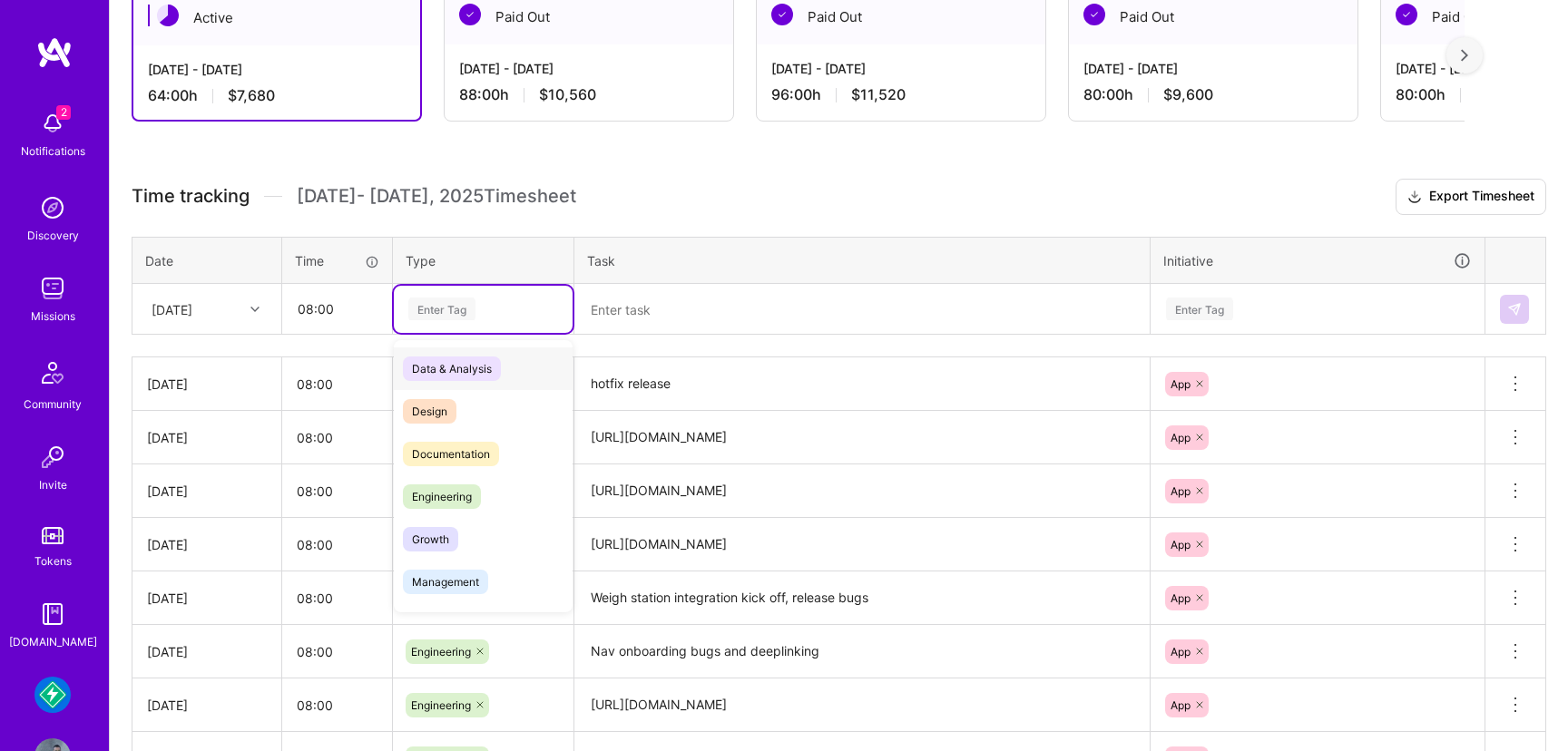
click at [474, 302] on div "Enter Tag" at bounding box center [441, 308] width 67 height 28
click at [449, 501] on span "Engineering" at bounding box center [442, 496] width 78 height 24
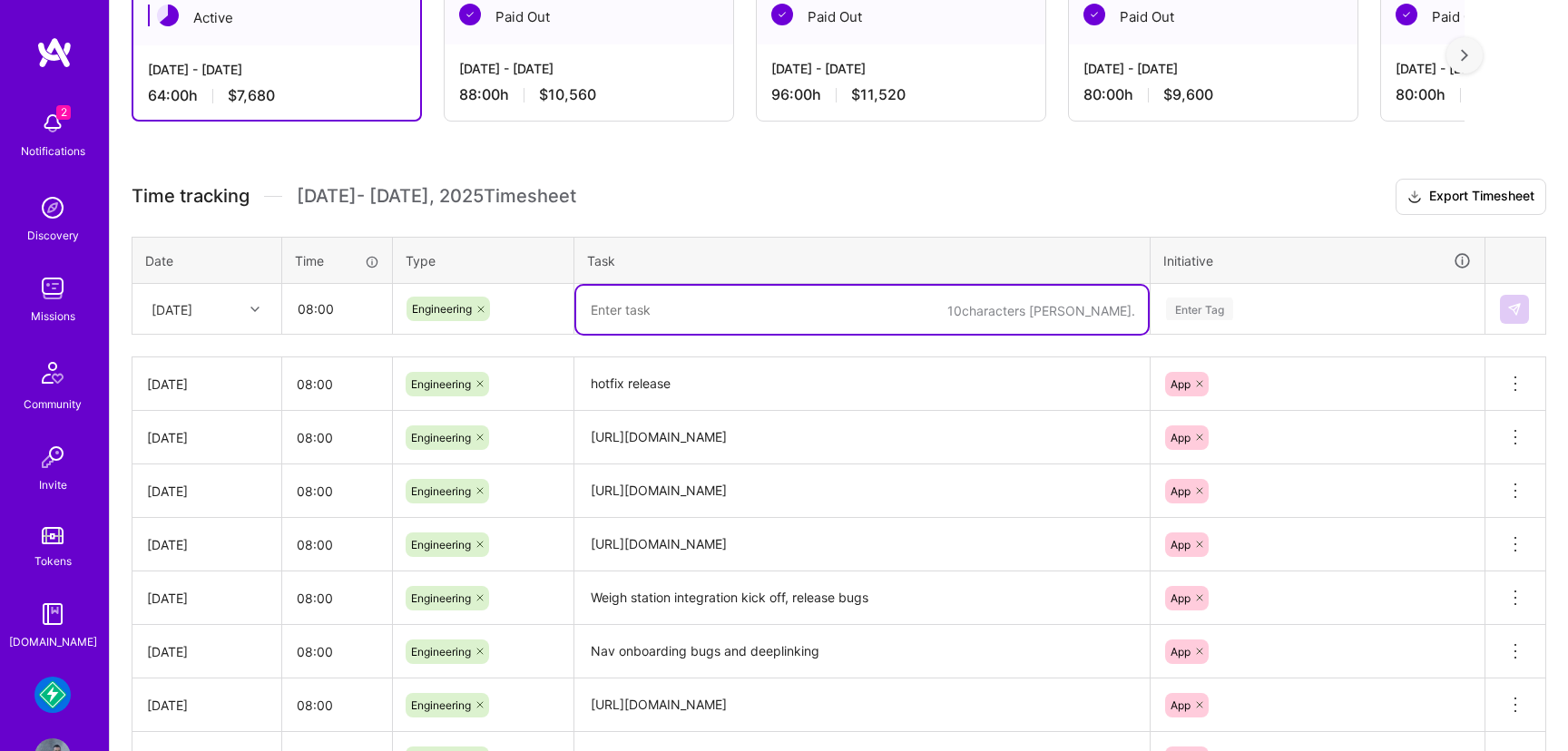
click at [685, 309] on textarea at bounding box center [862, 310] width 572 height 48
type textarea "S"
type textarea "a"
type textarea "Amplitude events not seen in Production app"
click at [1213, 303] on div "Enter Tag" at bounding box center [1199, 308] width 67 height 28
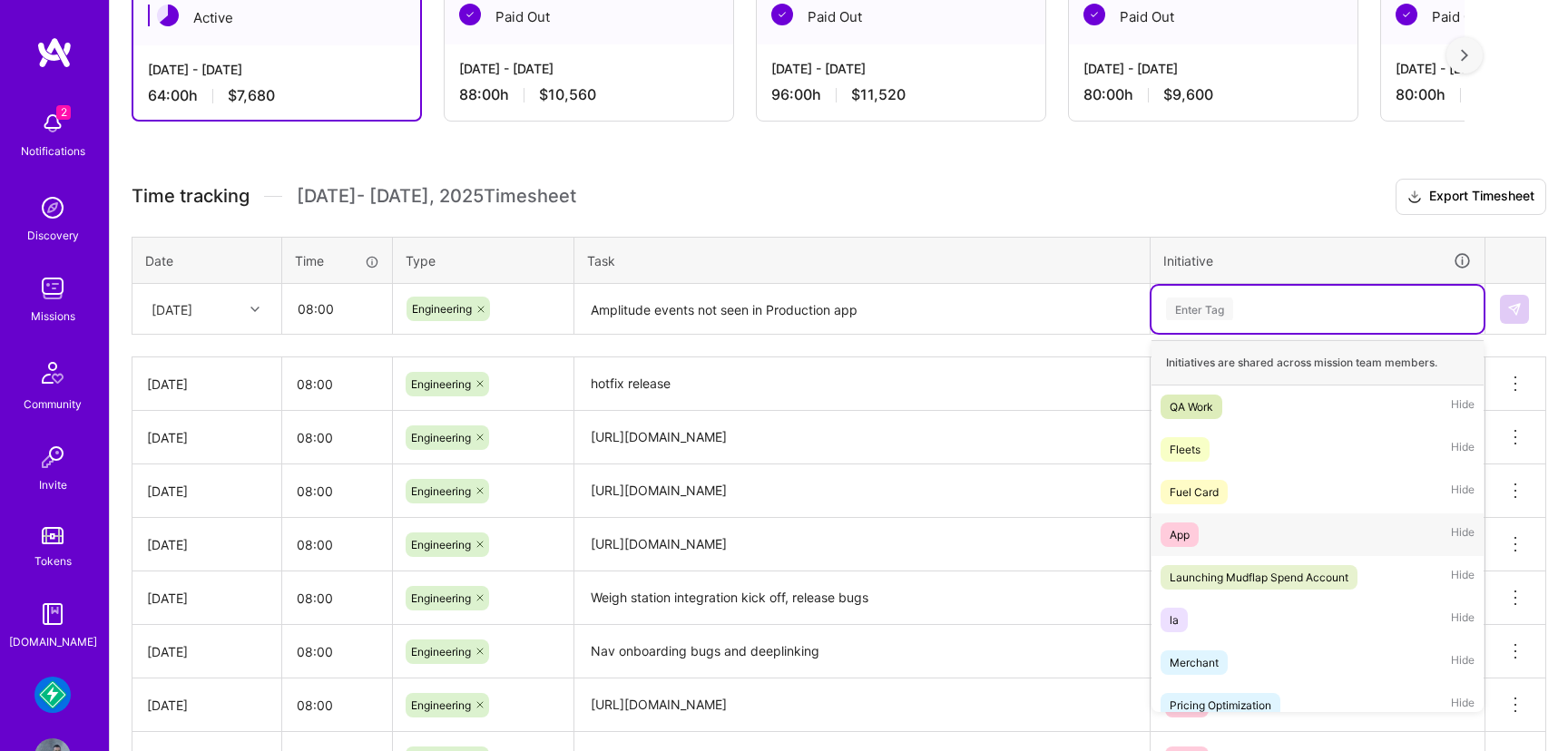
click at [1194, 532] on span "App" at bounding box center [1179, 534] width 38 height 24
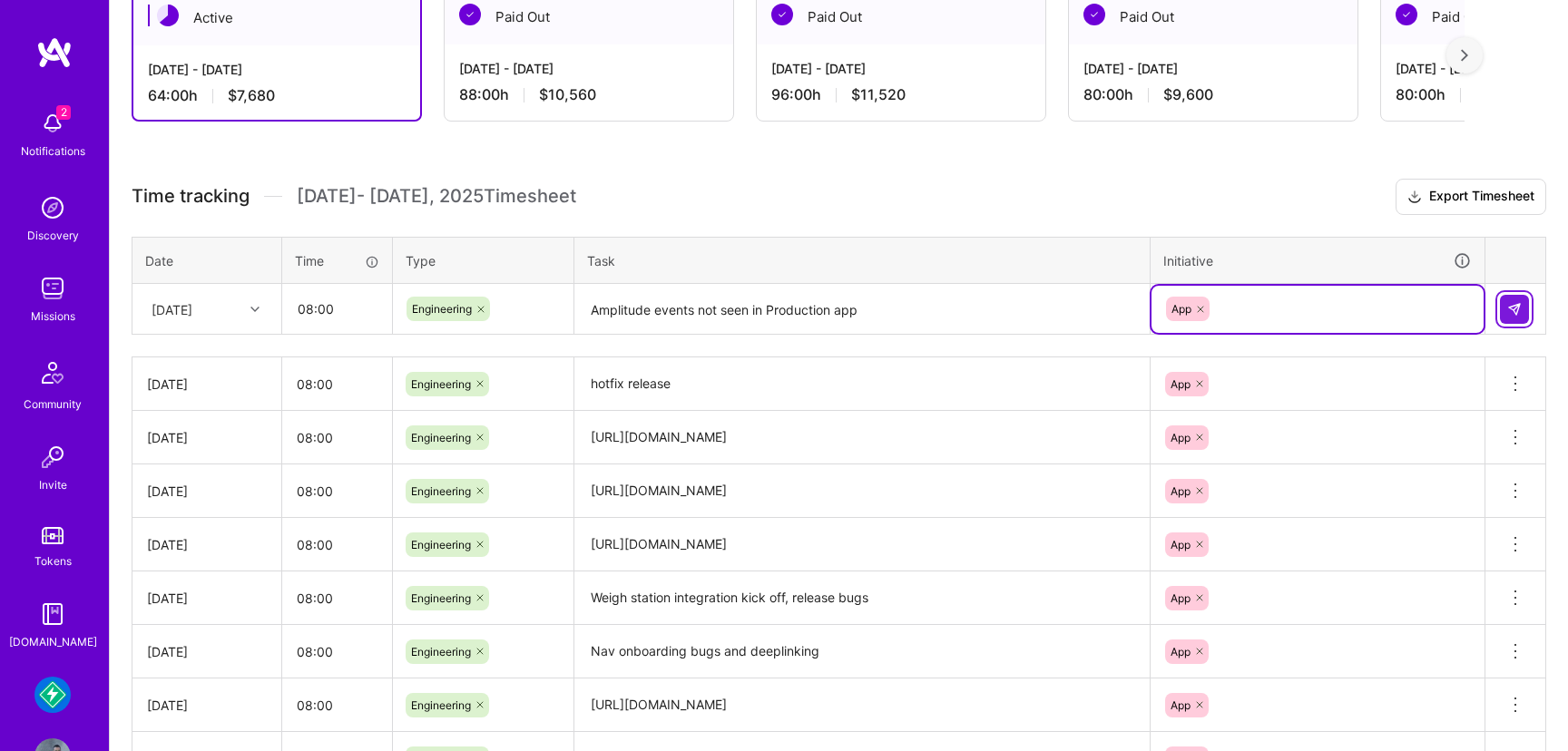
click at [1521, 304] on button at bounding box center [1515, 309] width 29 height 29
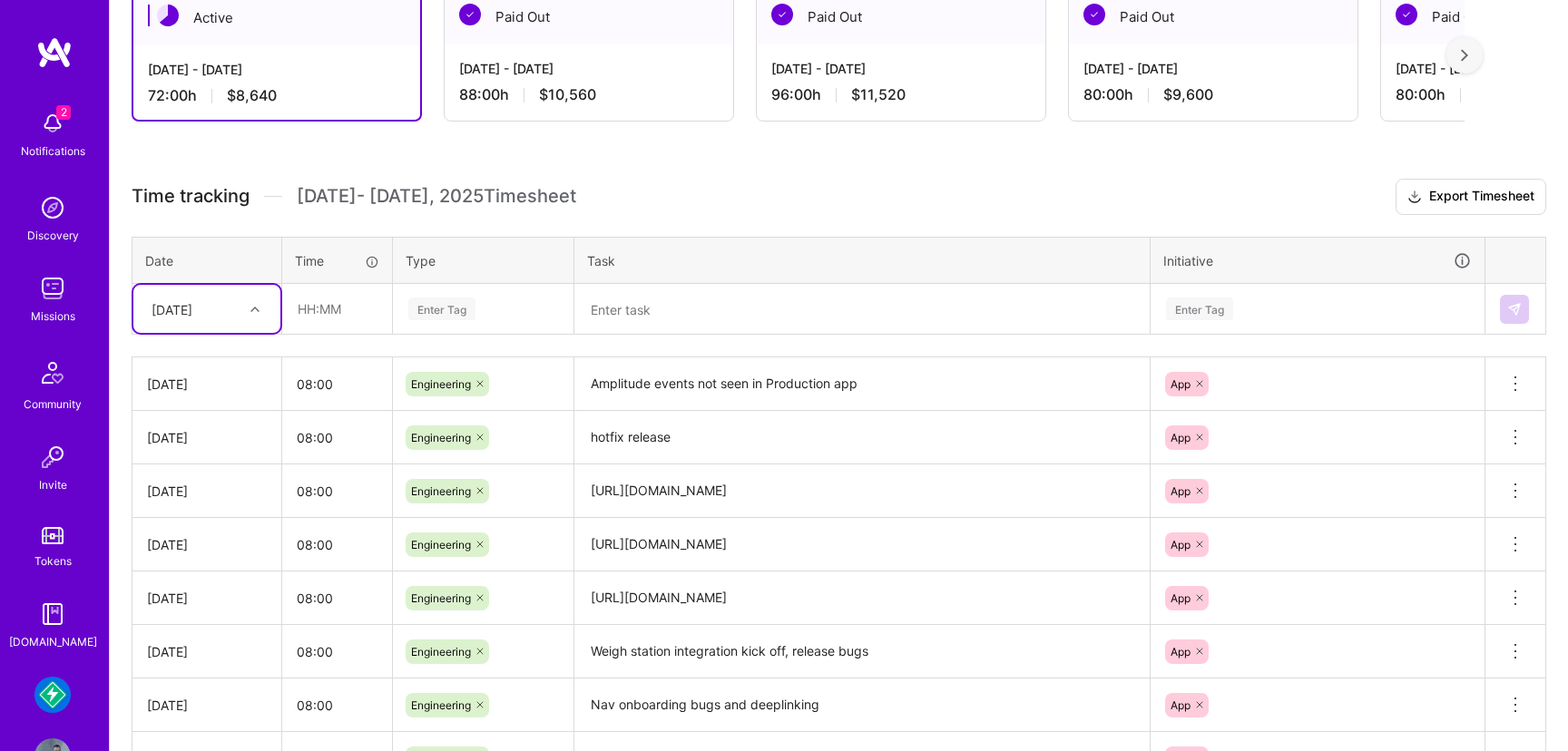
click at [250, 313] on div at bounding box center [257, 309] width 28 height 23
click at [204, 593] on div "[DATE]" at bounding box center [207, 592] width 147 height 34
click at [344, 308] on input "text" at bounding box center [336, 309] width 108 height 48
type input "08:00"
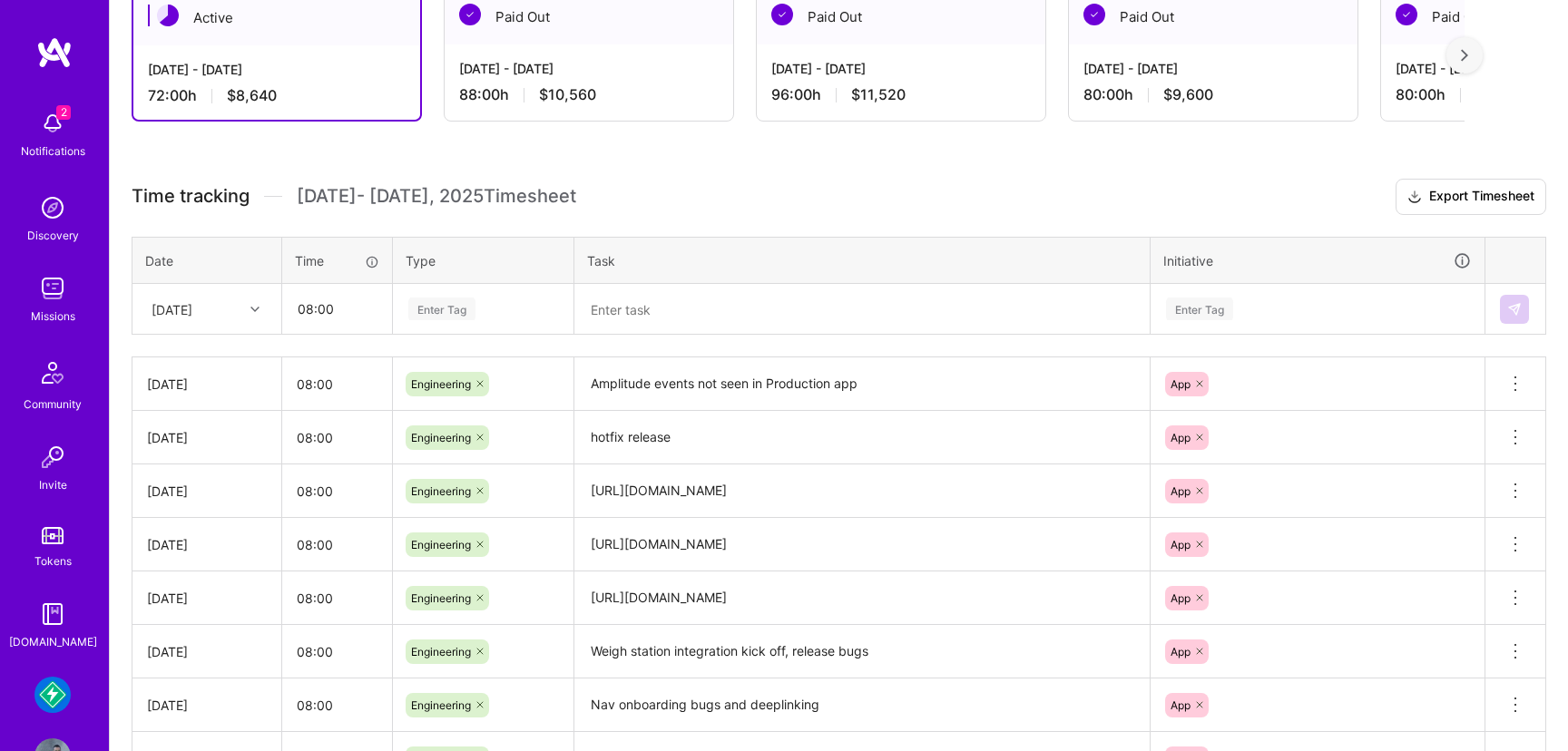
click at [451, 310] on div "Enter Tag" at bounding box center [441, 308] width 67 height 28
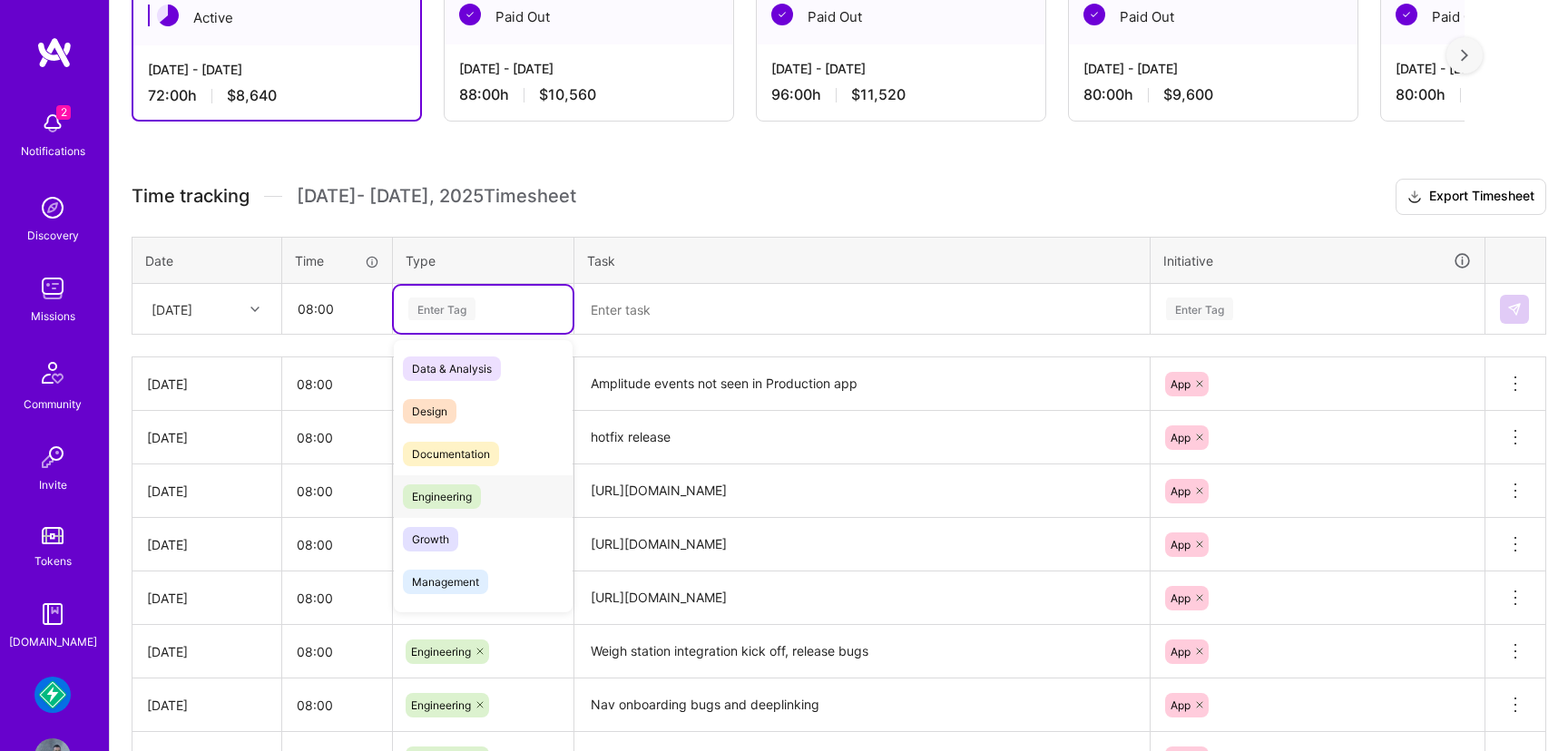
click at [451, 481] on div "Engineering" at bounding box center [483, 497] width 178 height 43
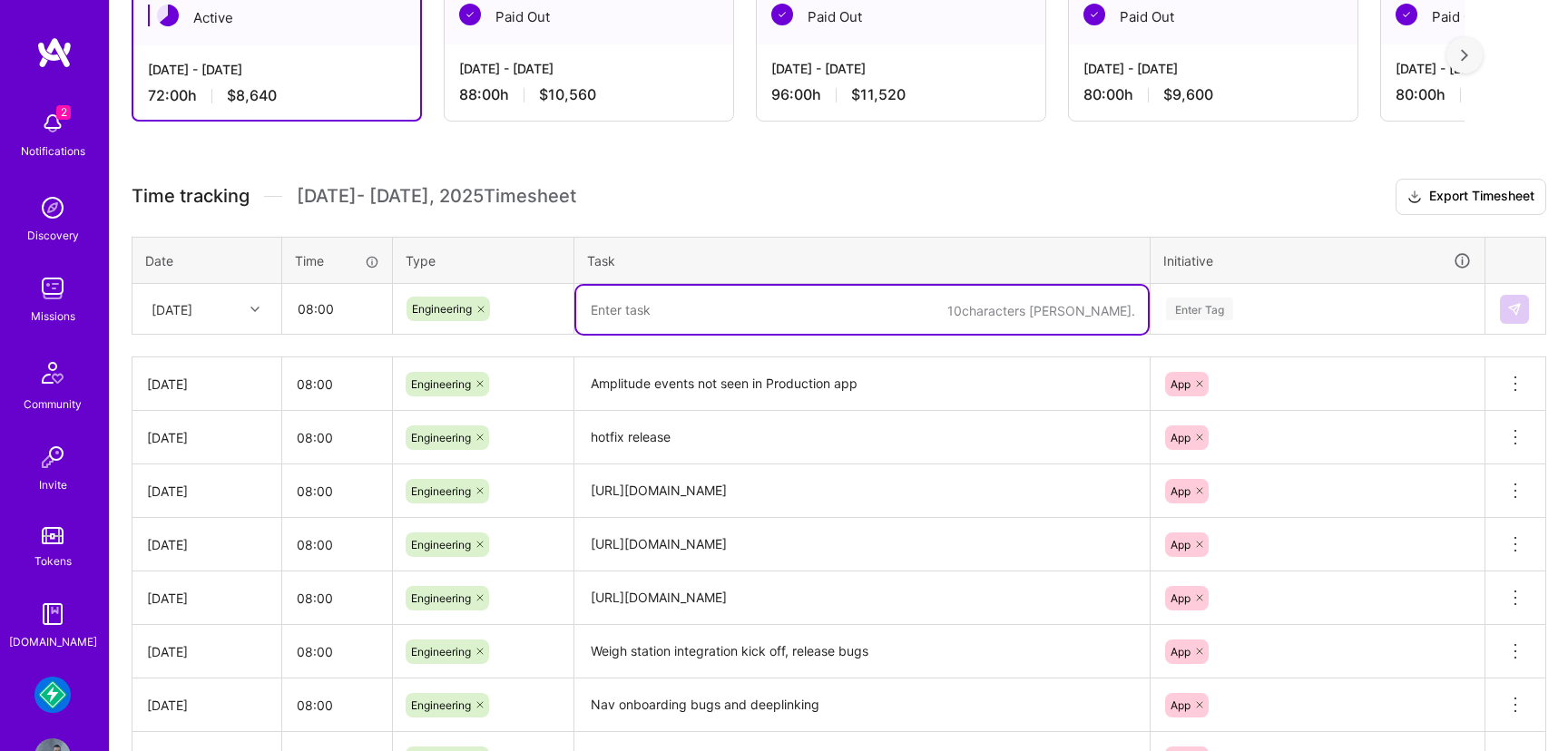
click at [646, 305] on textarea at bounding box center [862, 310] width 572 height 48
paste textarea "https://linear.app/mudflap/issue/DRX-1835/android-how-did-you-hear-about-us-onb…"
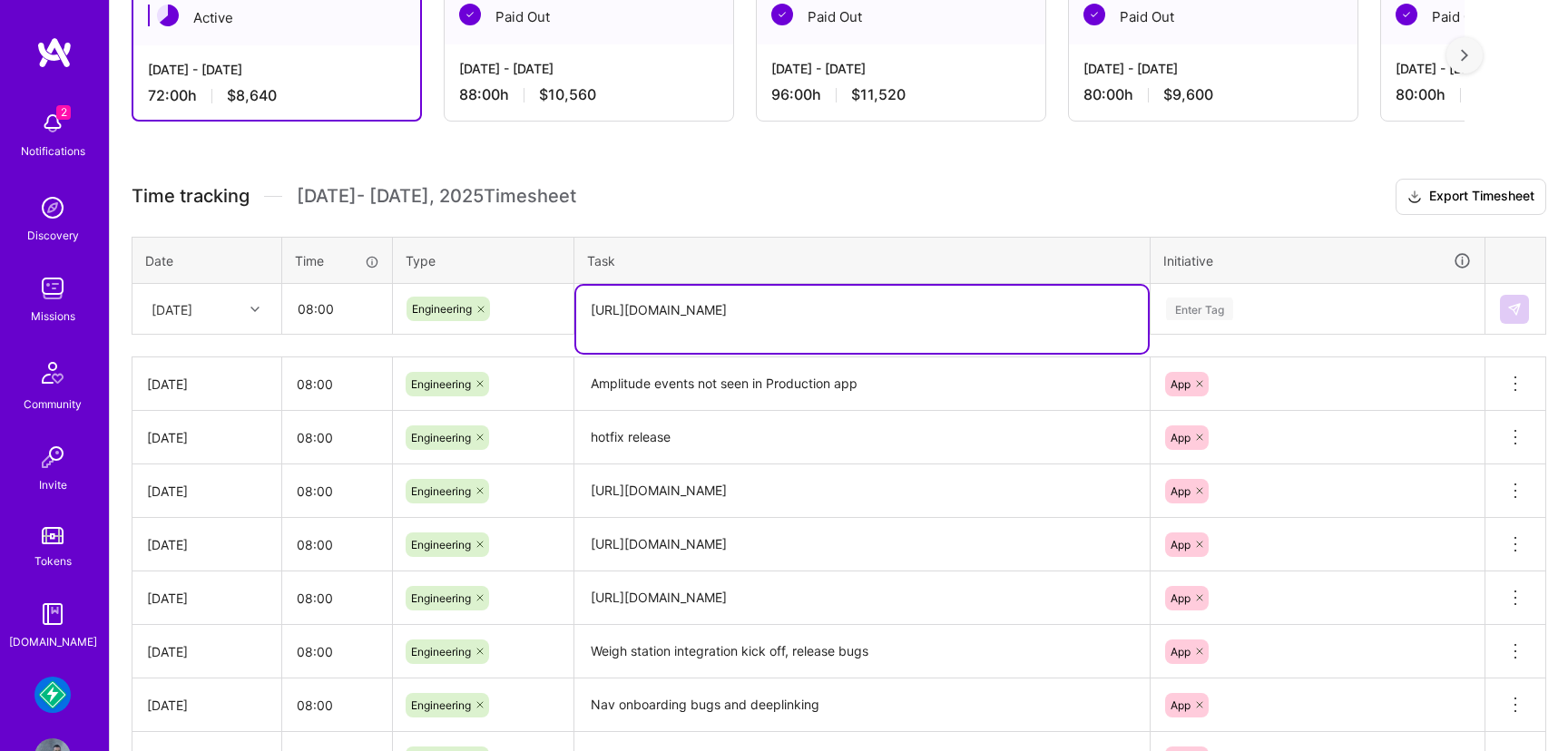
type textarea "https://linear.app/mudflap/issue/DRX-1835/android-how-did-you-hear-about-us-onb…"
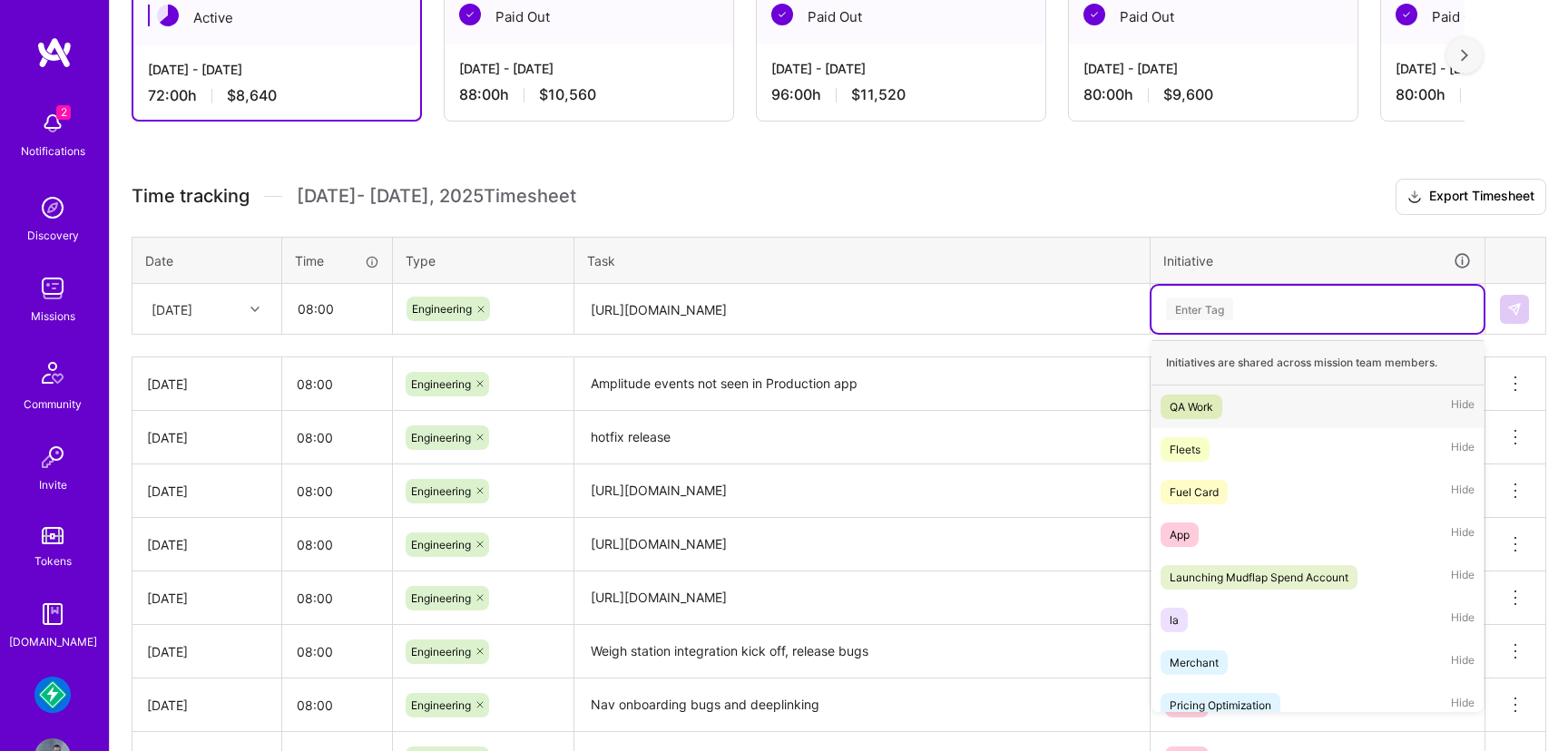
click at [1229, 303] on div "Enter Tag" at bounding box center [1199, 308] width 67 height 28
click at [1188, 531] on div "App" at bounding box center [1179, 535] width 20 height 19
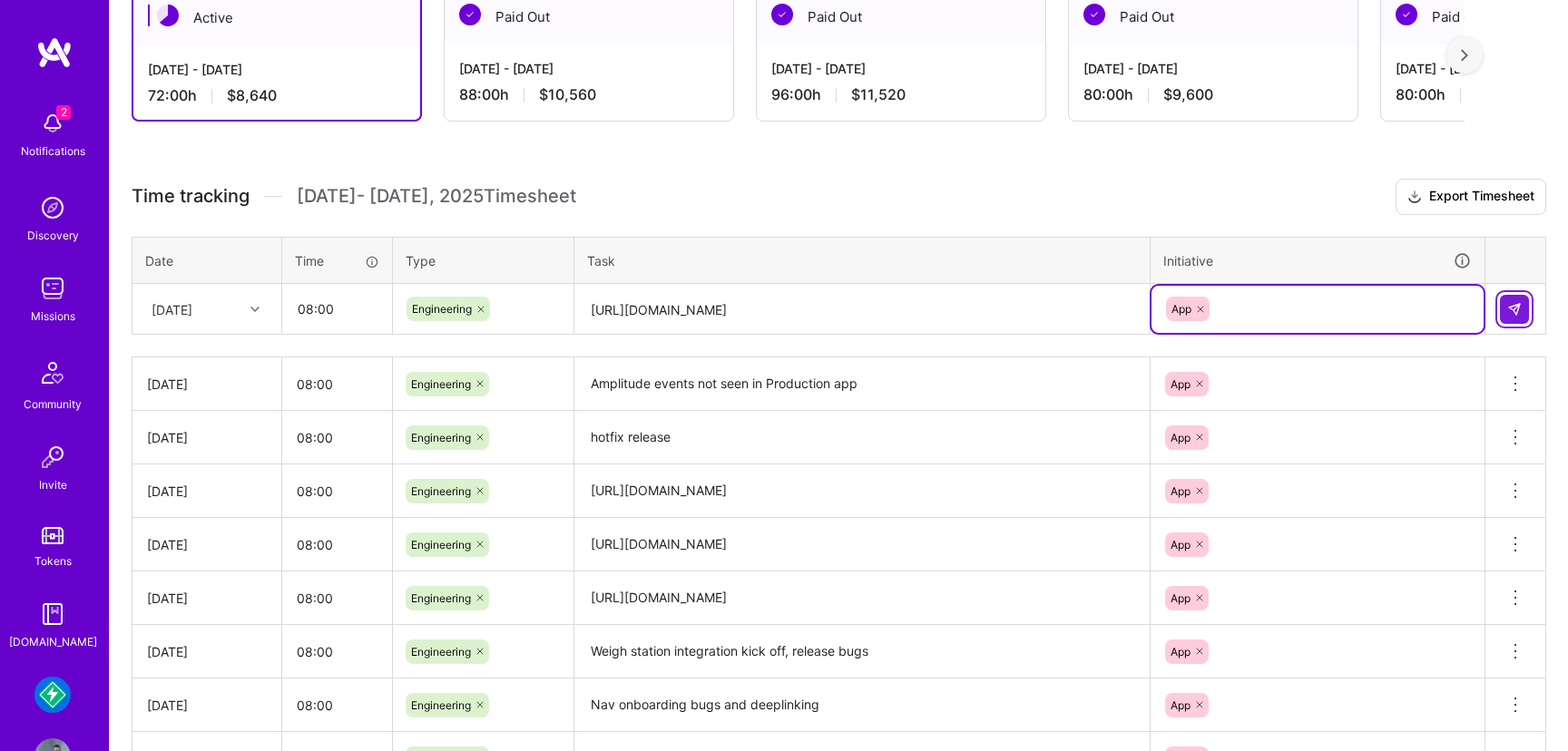
click at [1521, 296] on button at bounding box center [1515, 309] width 29 height 29
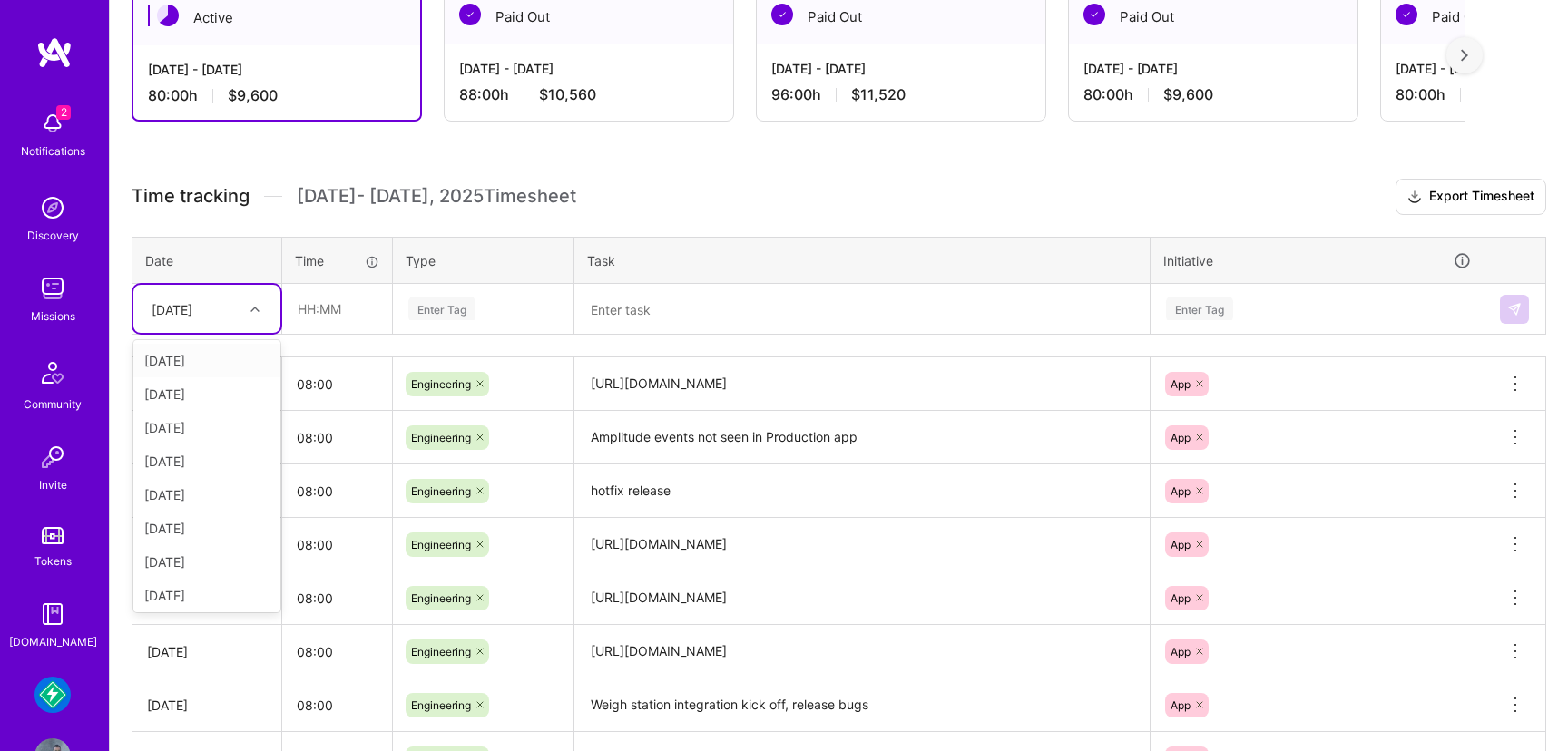
click at [255, 307] on icon at bounding box center [254, 309] width 9 height 9
click at [307, 163] on div "Active Aug 16 - Aug 31, 2025 80:00 h $9,600 Paid Out Aug 1 - Aug 15, 2025 88:00…" at bounding box center [838, 498] width 1458 height 1064
click at [728, 148] on div "Active Aug 16 - Aug 31, 2025 80:00 h $9,600 Paid Out Aug 1 - Aug 15, 2025 88:00…" at bounding box center [838, 498] width 1458 height 1064
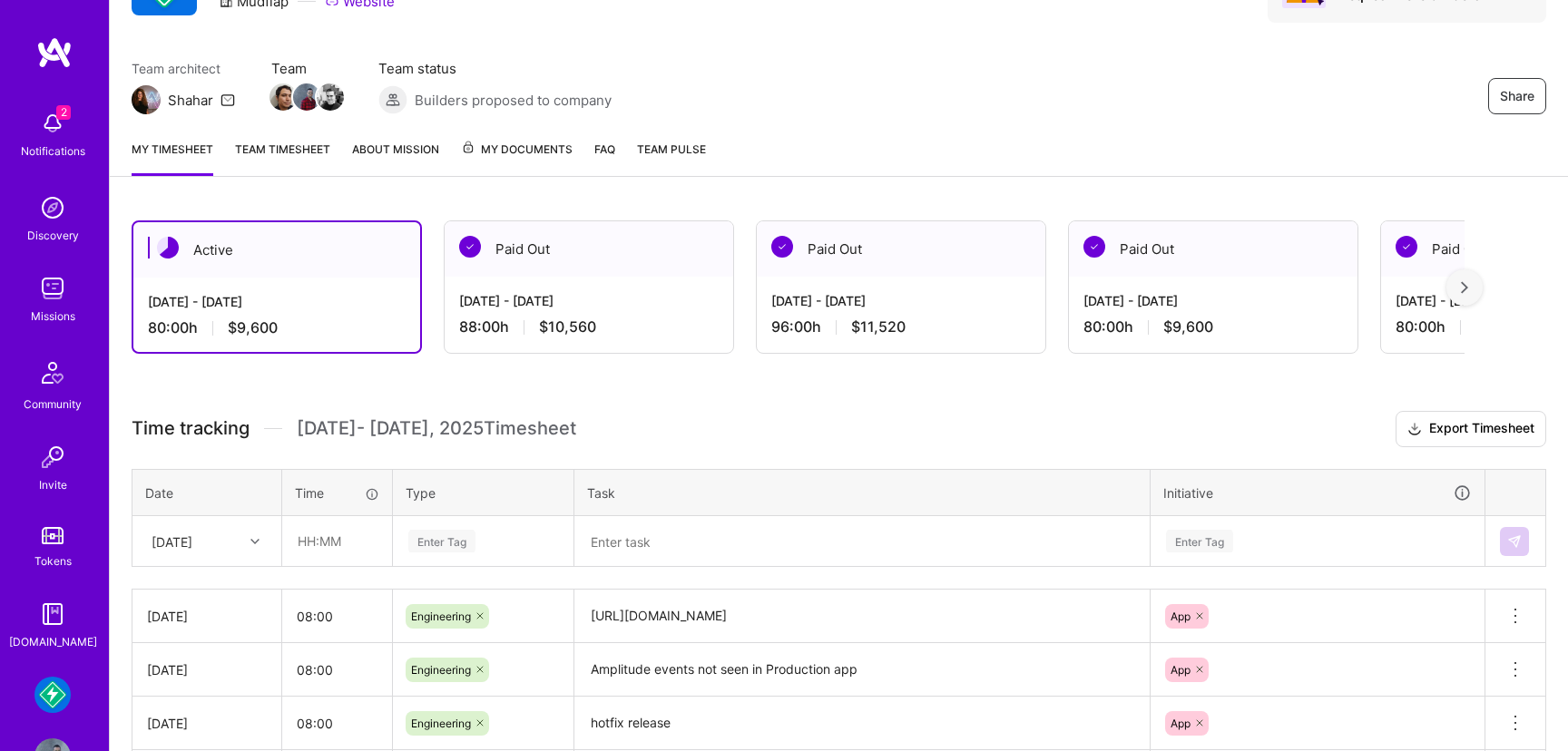
scroll to position [0, 0]
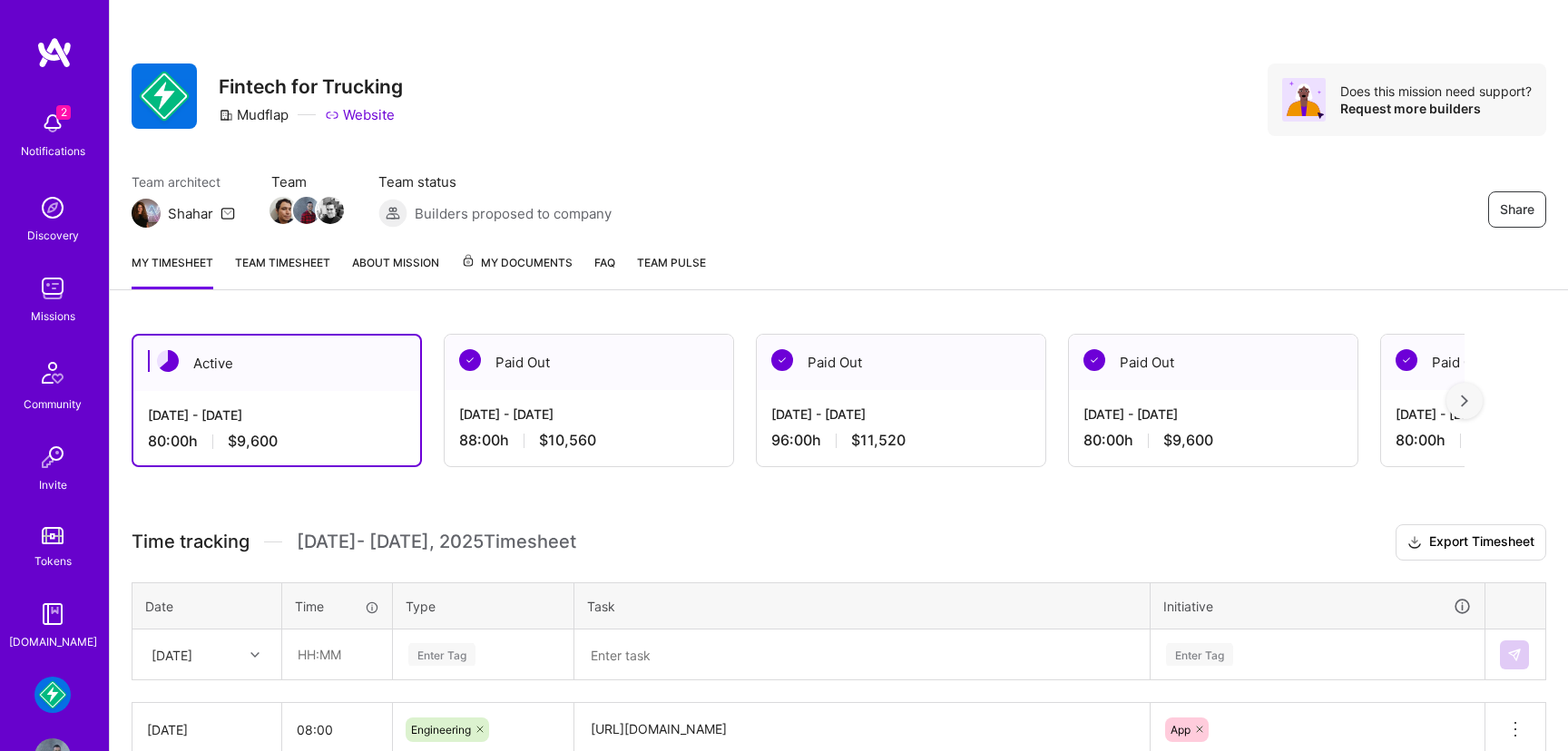
click at [53, 284] on img at bounding box center [52, 288] width 36 height 36
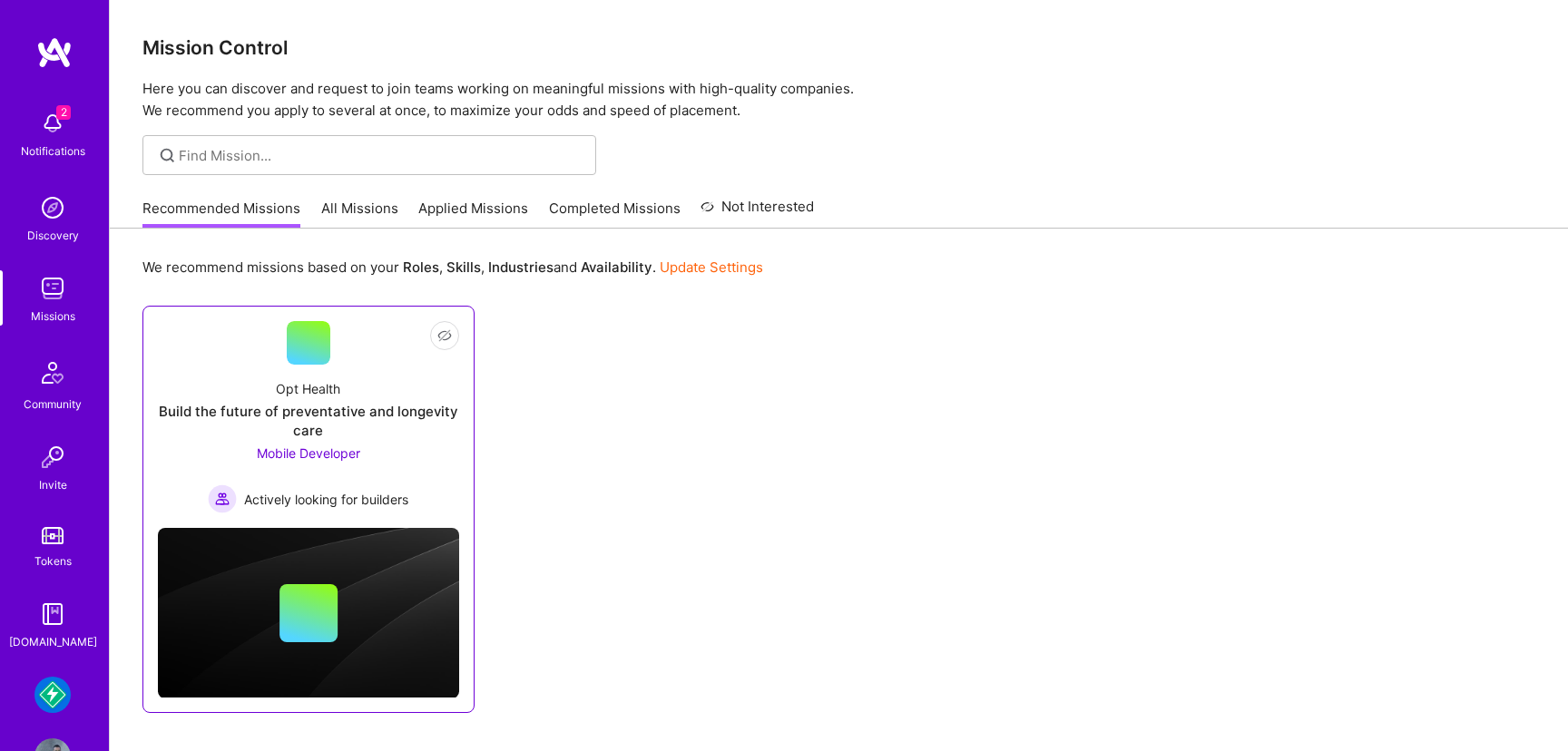
click at [404, 611] on div at bounding box center [308, 613] width 301 height 58
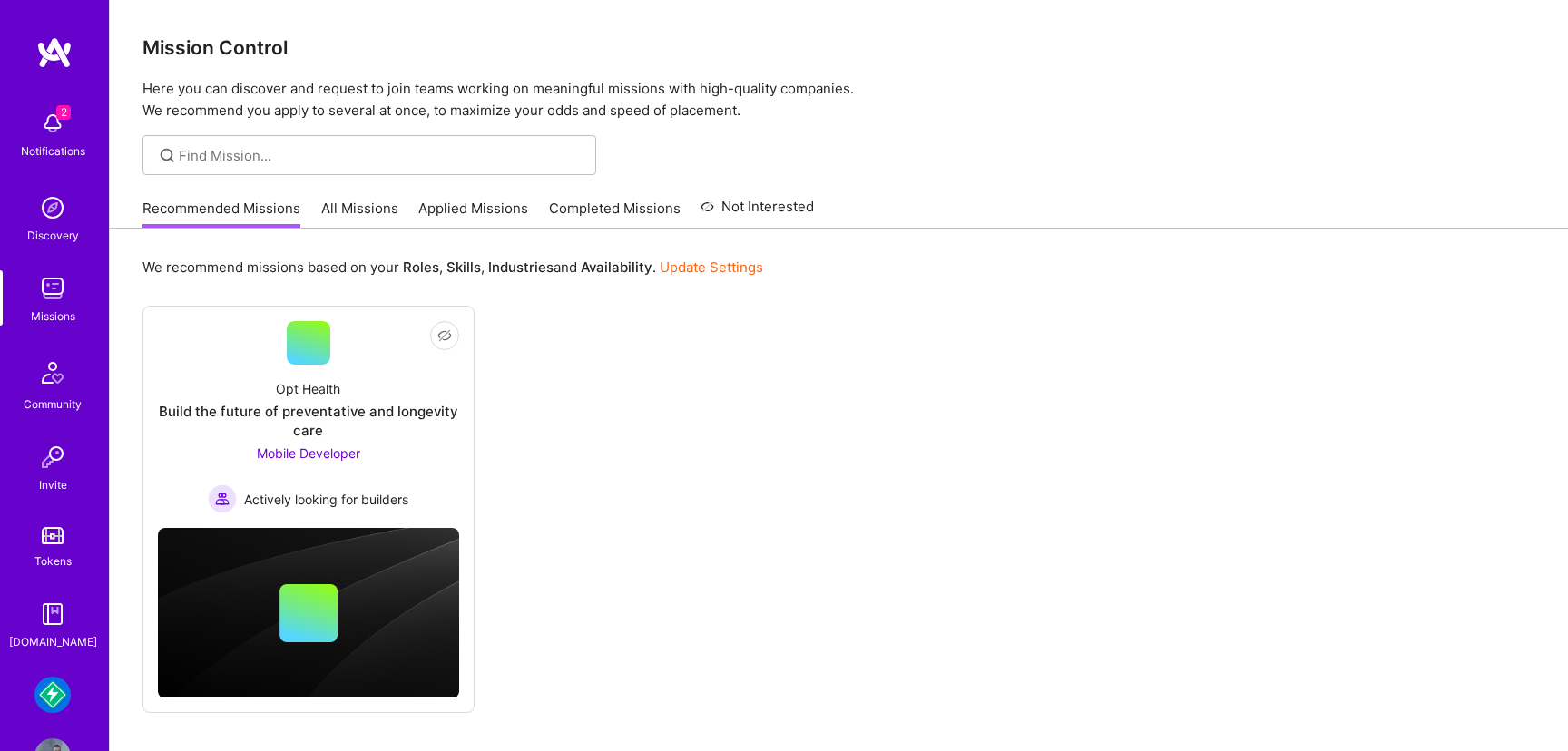
click at [323, 407] on div "Build the future of preventative and longevity care" at bounding box center [308, 421] width 301 height 38
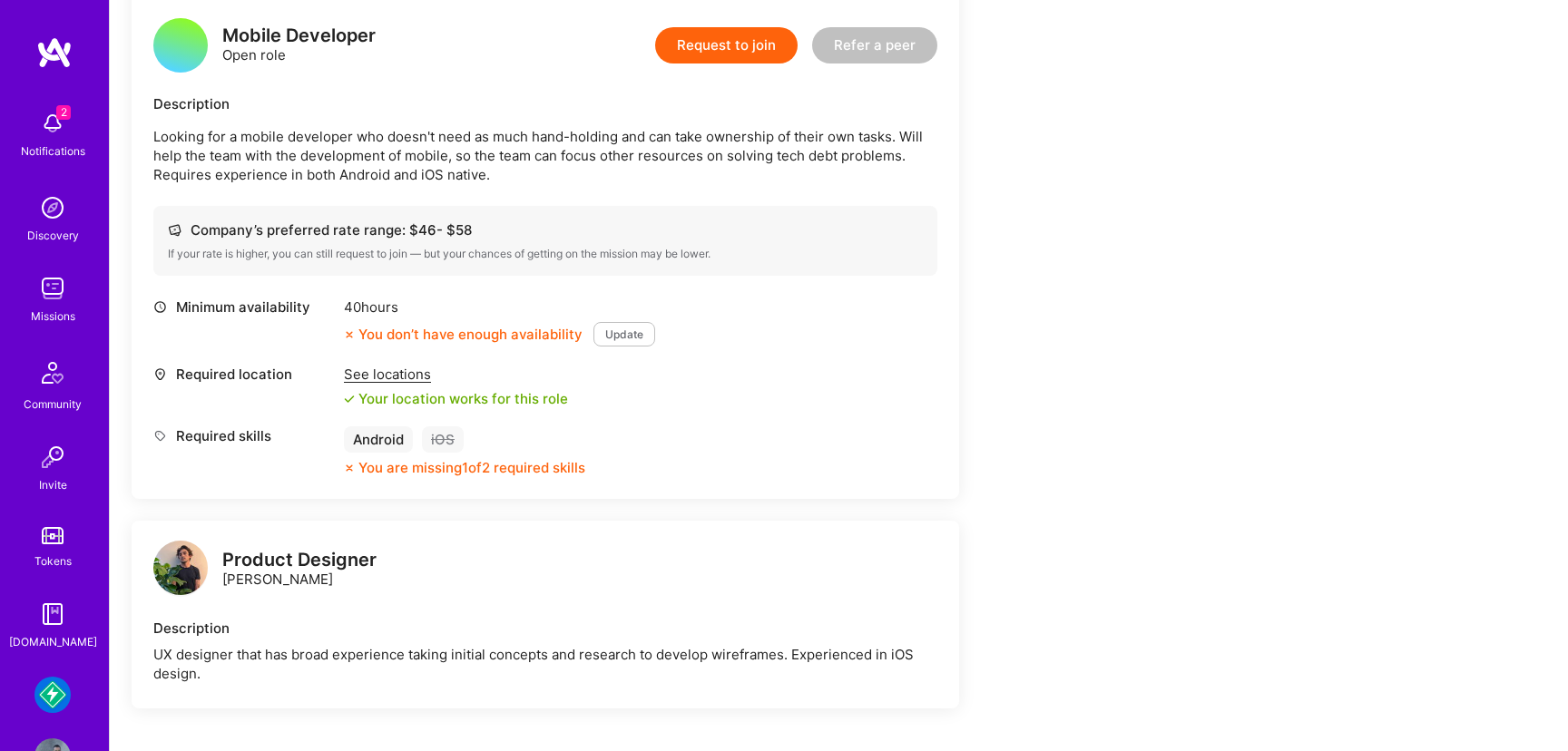
scroll to position [471, 0]
